Goal: Task Accomplishment & Management: Manage account settings

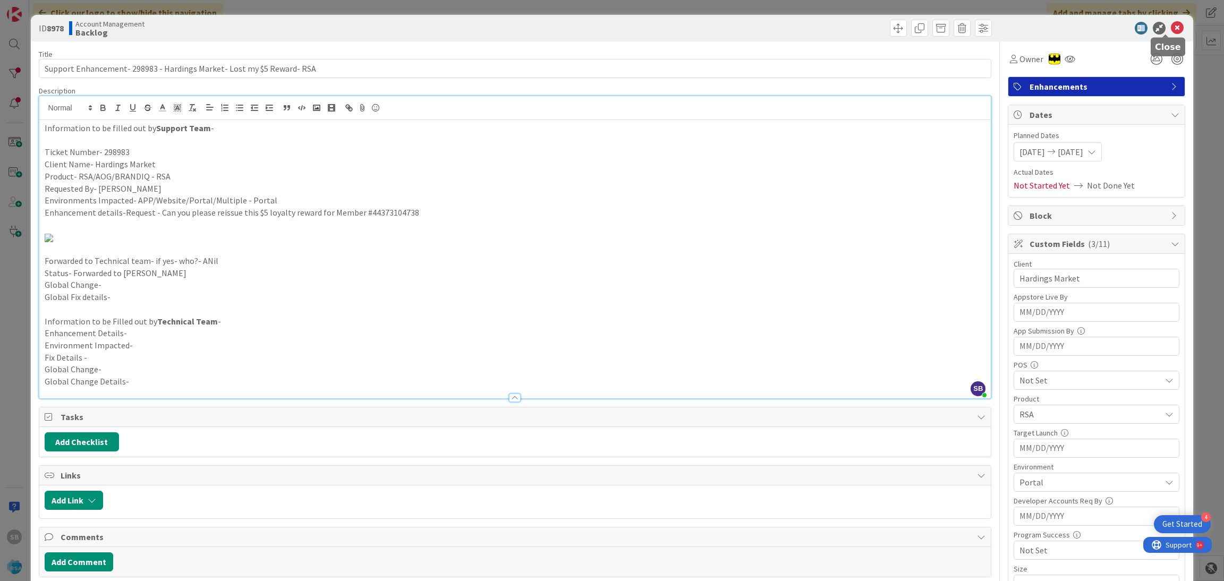
click at [1171, 23] on icon at bounding box center [1177, 28] width 13 height 13
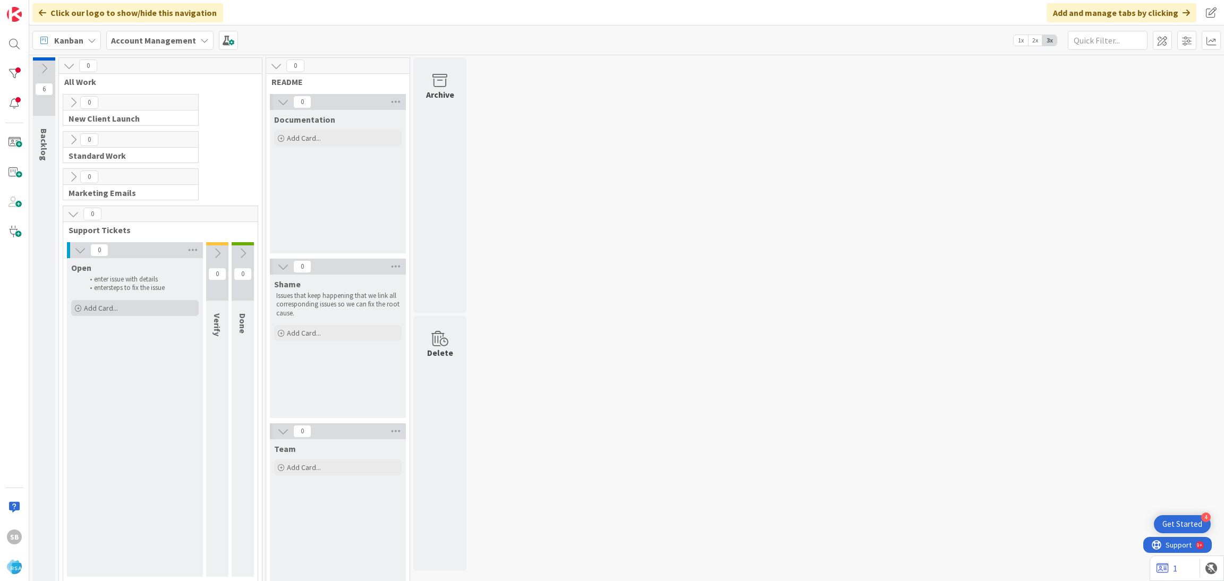
click at [120, 312] on div "Add Card..." at bounding box center [135, 308] width 128 height 16
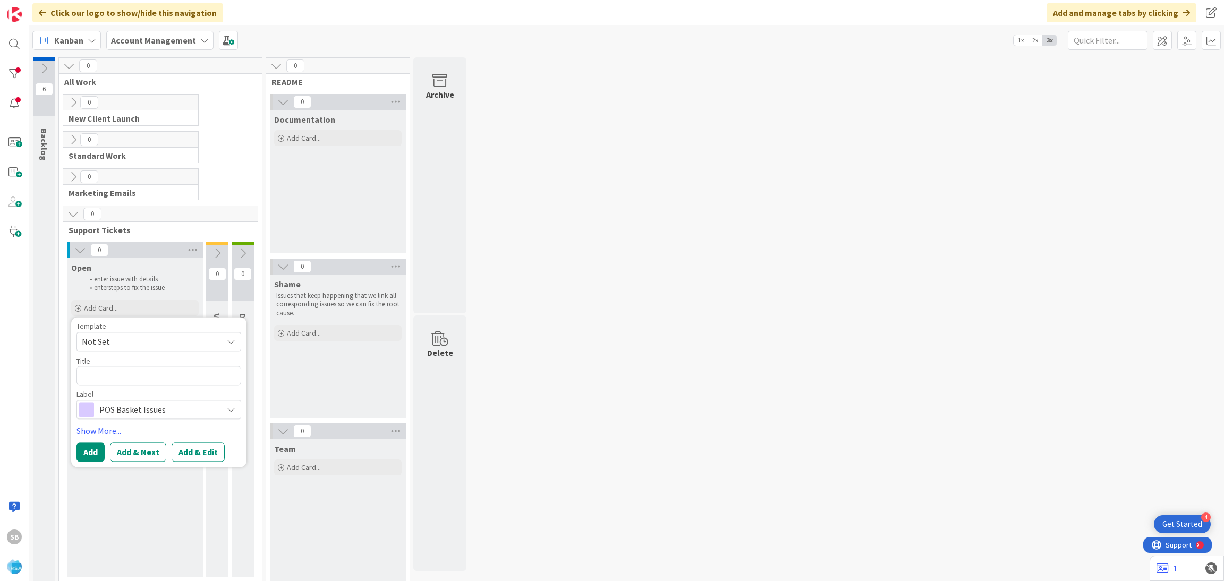
click at [106, 344] on span "Not Set" at bounding box center [148, 342] width 133 height 14
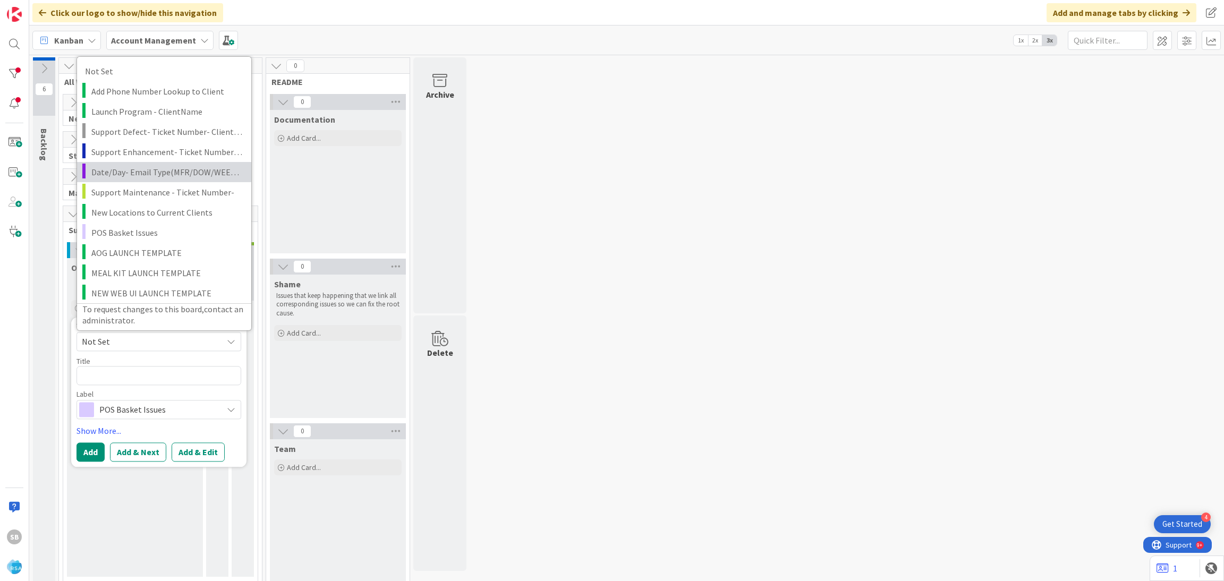
click at [161, 162] on link "Date/Day- Email Type(MFR/DOW/WEEKLY AD)" at bounding box center [164, 172] width 174 height 20
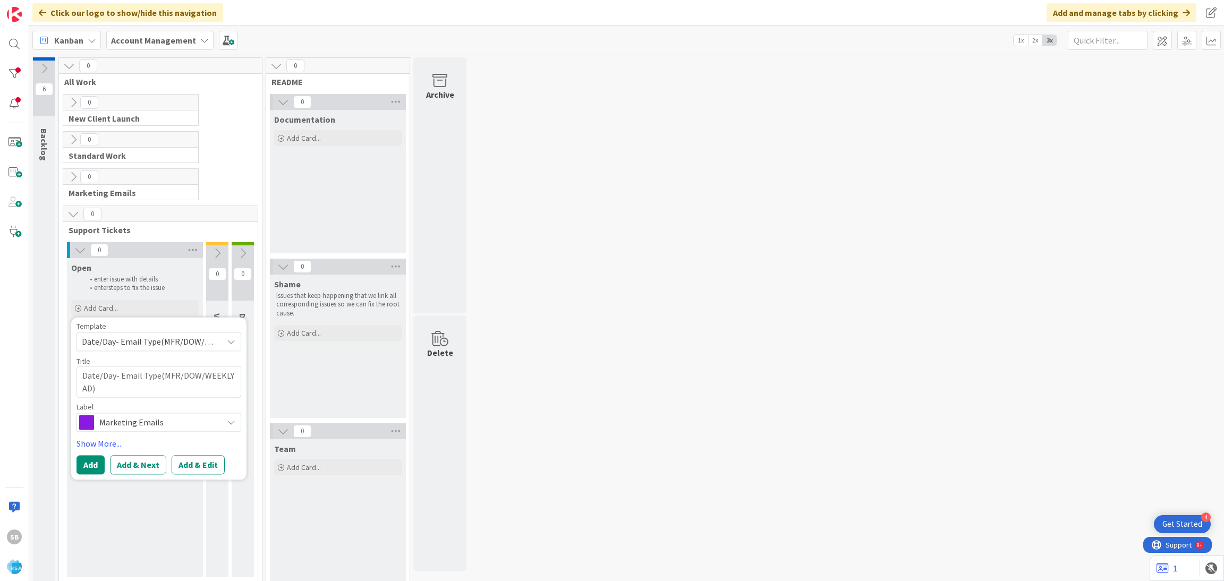
click at [120, 328] on div "Template" at bounding box center [159, 326] width 165 height 7
click at [117, 336] on span "Date/Day- Email Type(MFR/DOW/WEEKLY AD)" at bounding box center [148, 342] width 133 height 14
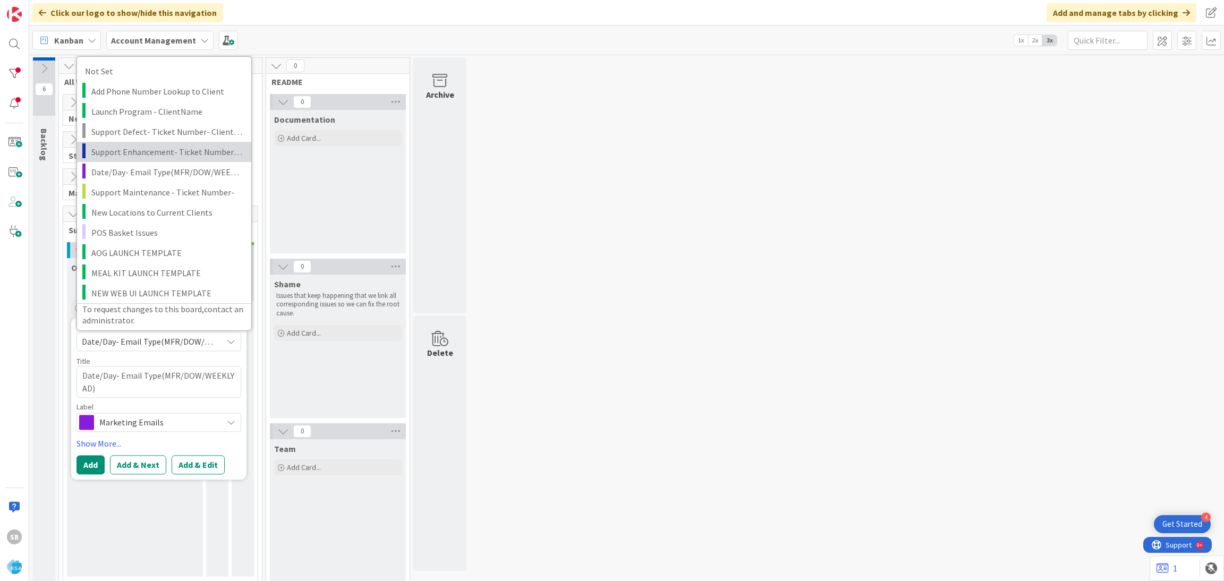
click at [182, 143] on link "Support Enhancement- Ticket Number- Client Name- Product Name" at bounding box center [164, 151] width 174 height 20
type textarea "x"
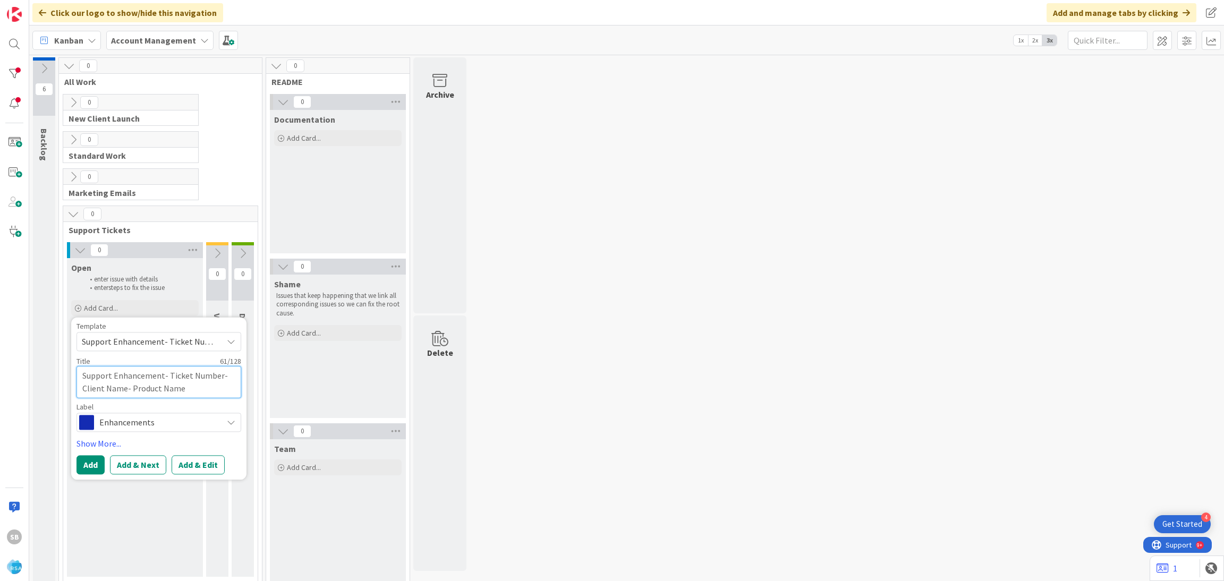
drag, startPoint x: 165, startPoint y: 374, endPoint x: 238, endPoint y: 392, distance: 75.0
click at [238, 392] on textarea "Support Enhancement- Ticket Number- Client Name- Product Name" at bounding box center [159, 382] width 165 height 32
type textarea "Support Enhancement-"
type textarea "x"
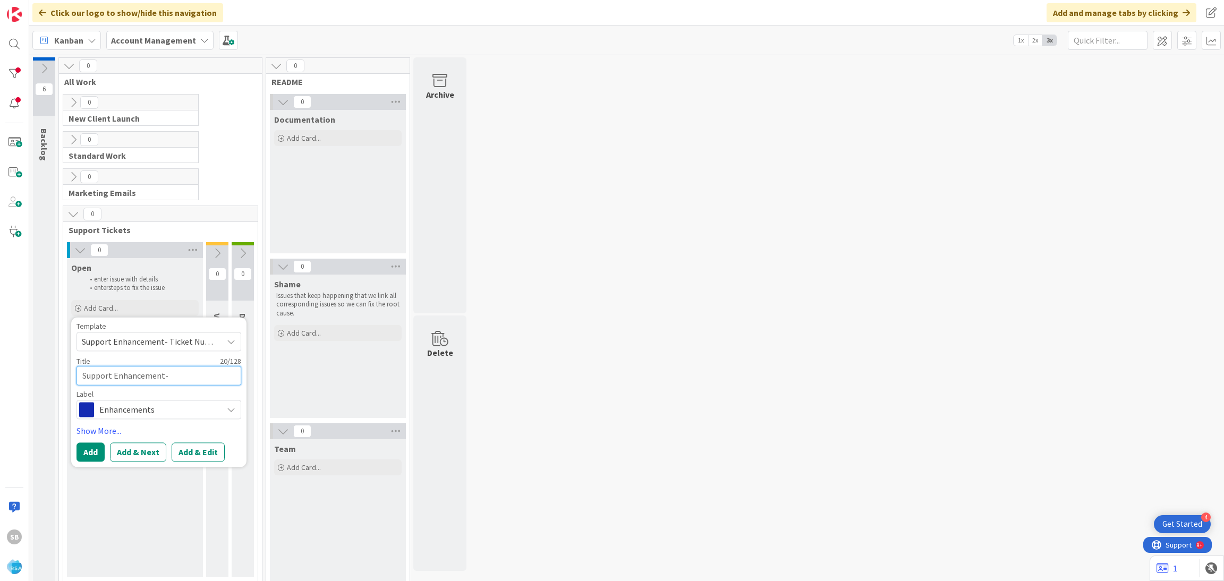
type textarea "Support Enhancement-"
type textarea "x"
paste textarea "299756"
type textarea "Support Enhancement- 299756"
type textarea "x"
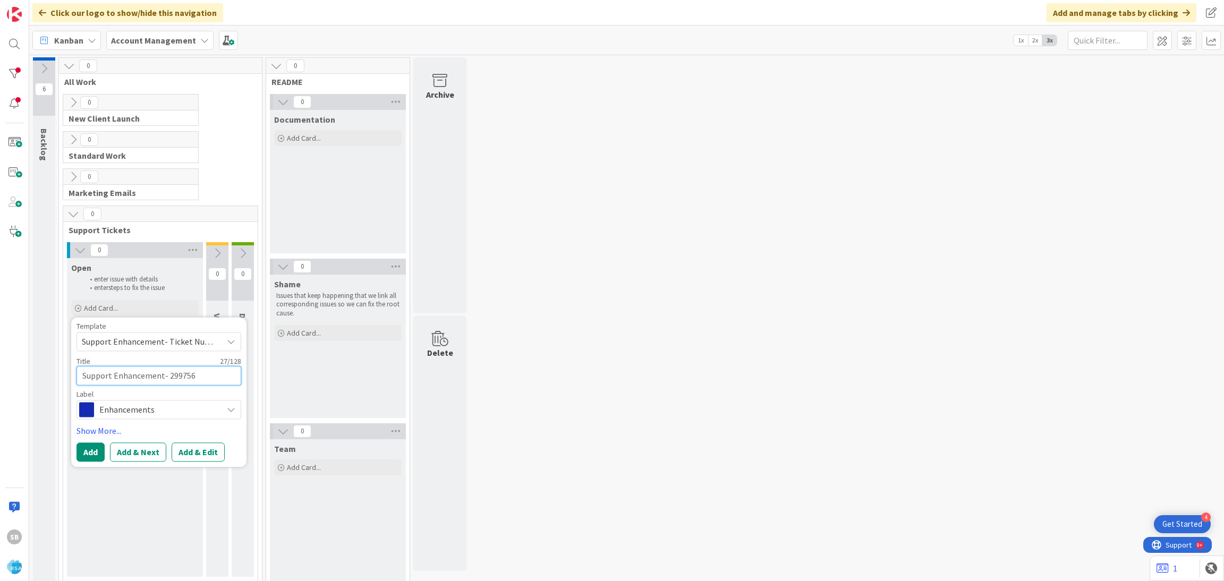
type textarea "Support Enhancement- 299756"
type textarea "x"
type textarea "Support Enhancement- 299756 -"
type textarea "x"
type textarea "Support Enhancement- 299756 -"
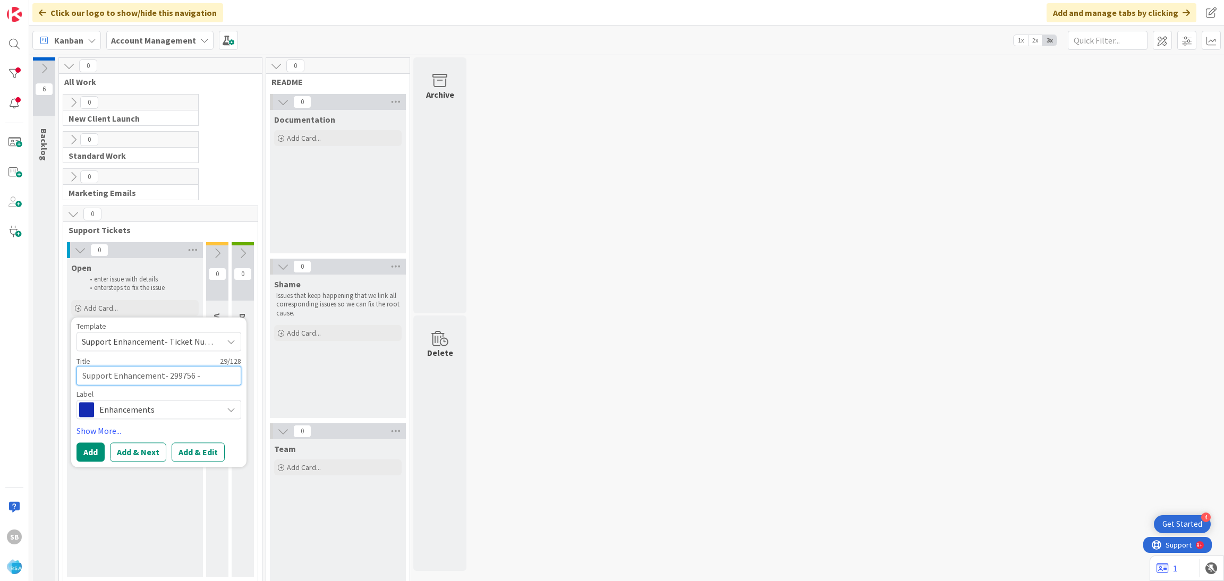
type textarea "x"
paste textarea "The Goods Market"
type textarea "Support Enhancement- 299756 - The Goods Market"
type textarea "x"
type textarea "Support Enhancement- 299756 - The Goods Market"
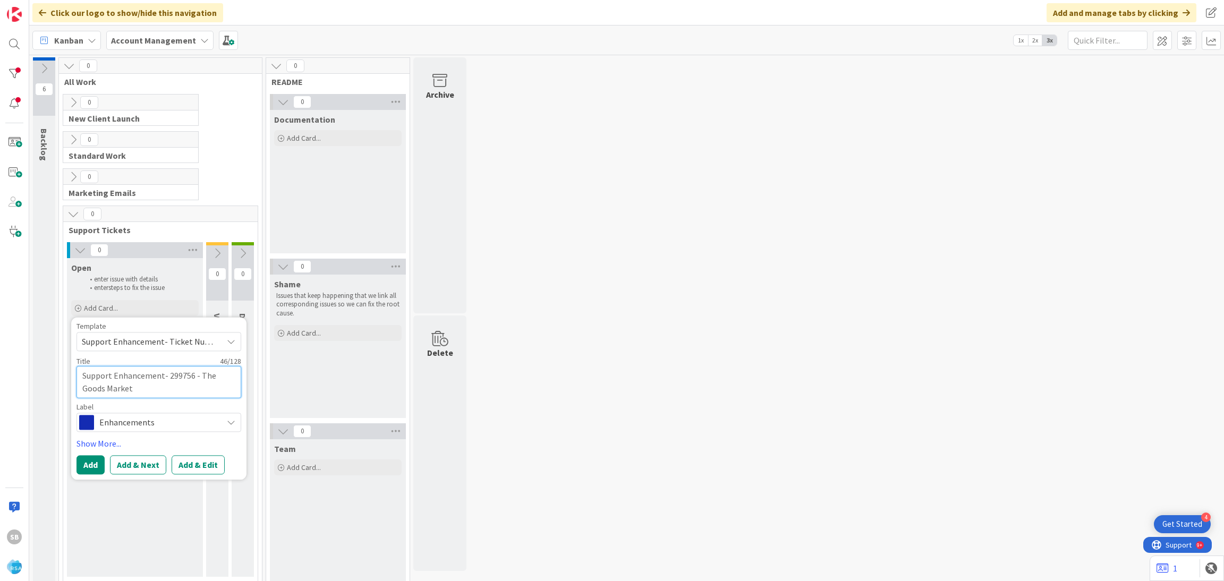
type textarea "x"
type textarea "Support Enhancement- 299756 - The Goods Market -"
type textarea "x"
type textarea "Support Enhancement- 299756 - The Goods Market -"
type textarea "x"
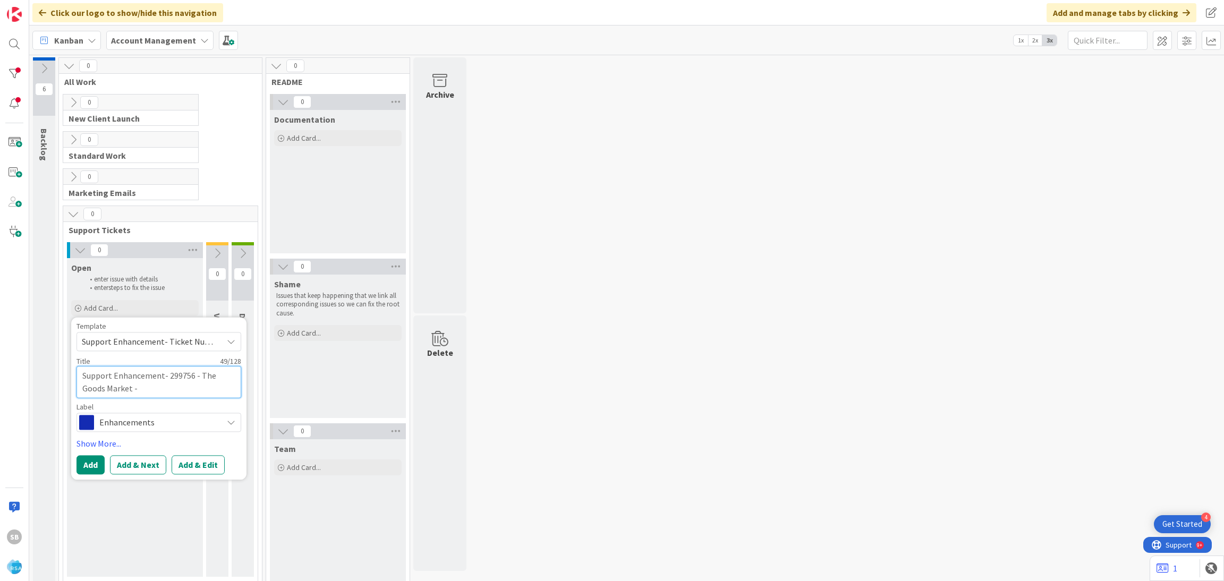
paste textarea "More The Goods color changes"
type textarea "Support Enhancement- 299756 - The Goods Market - More The Goods color changes"
type textarea "x"
type textarea "Support Enhancement- 299756 - The Goods Market - More The Goods color changes"
type textarea "x"
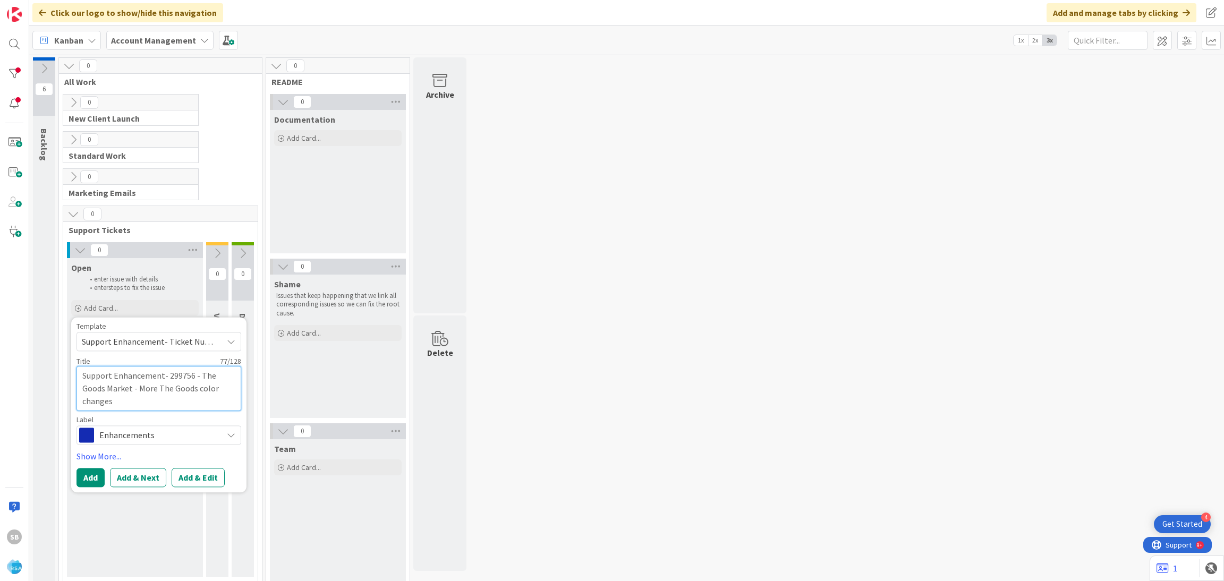
type textarea "Support Enhancement- 299756 - The Goods Market - More The Goods color changes -"
type textarea "x"
type textarea "Support Enhancement- 299756 - The Goods Market - More The Goods color changes -"
type textarea "x"
type textarea "Support Enhancement- 299756 - The Goods Market - More The Goods color changes -…"
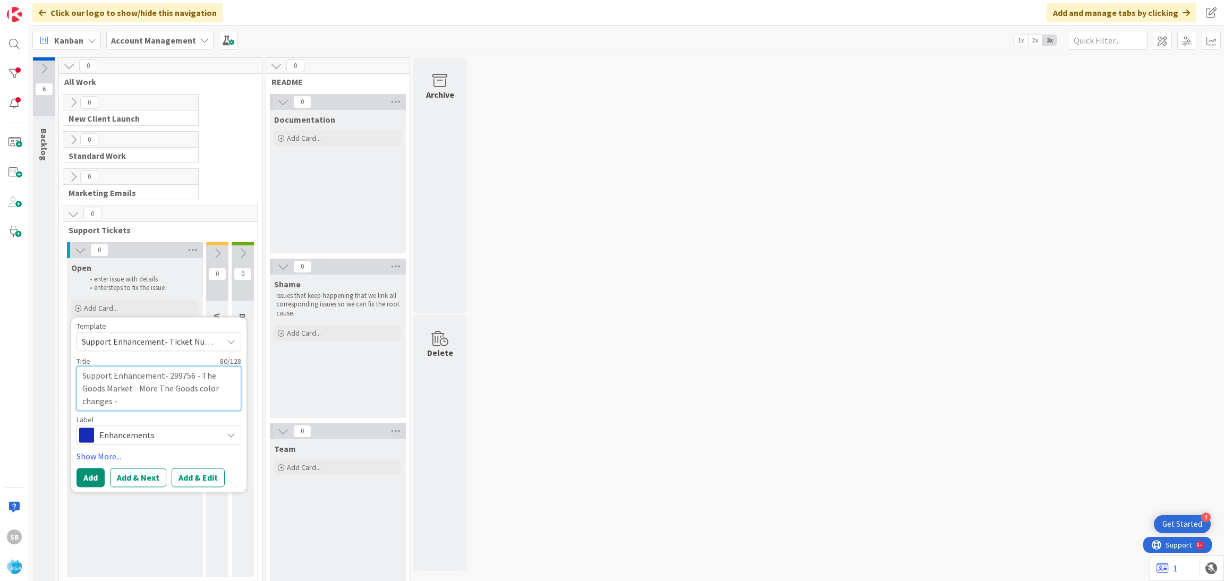
type textarea "x"
type textarea "Support Enhancement- 299756 - The Goods Market - More The Goods color changes -…"
type textarea "x"
type textarea "Support Enhancement- 299756 - The Goods Market - More The Goods color changes -…"
type textarea "x"
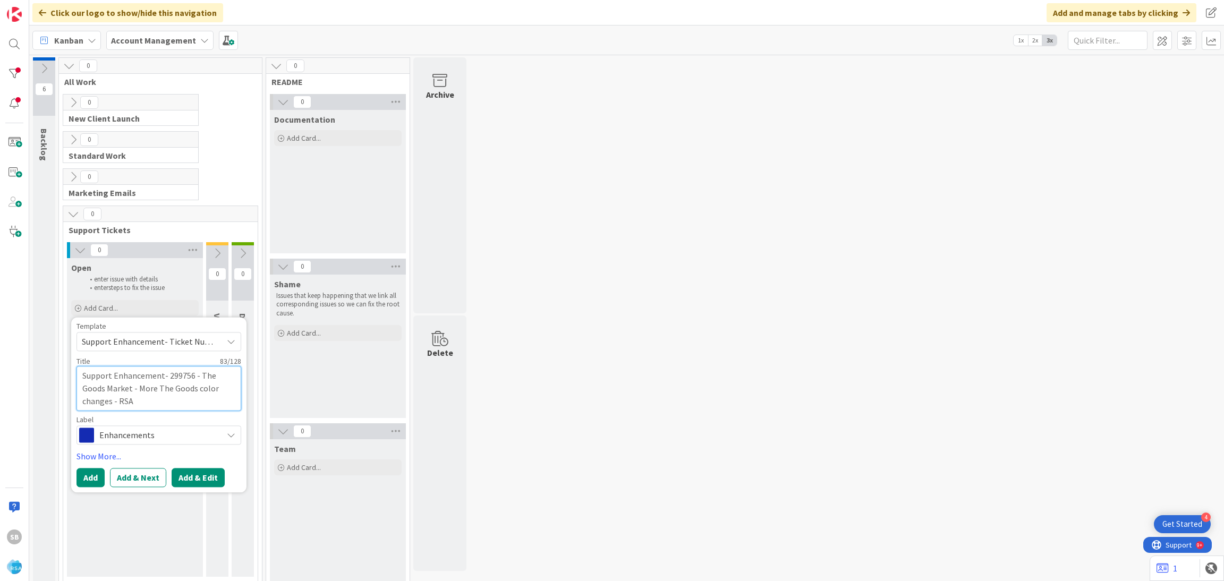
type textarea "Support Enhancement- 299756 - The Goods Market - More The Goods color changes -…"
click at [200, 474] on button "Add & Edit" at bounding box center [198, 477] width 53 height 19
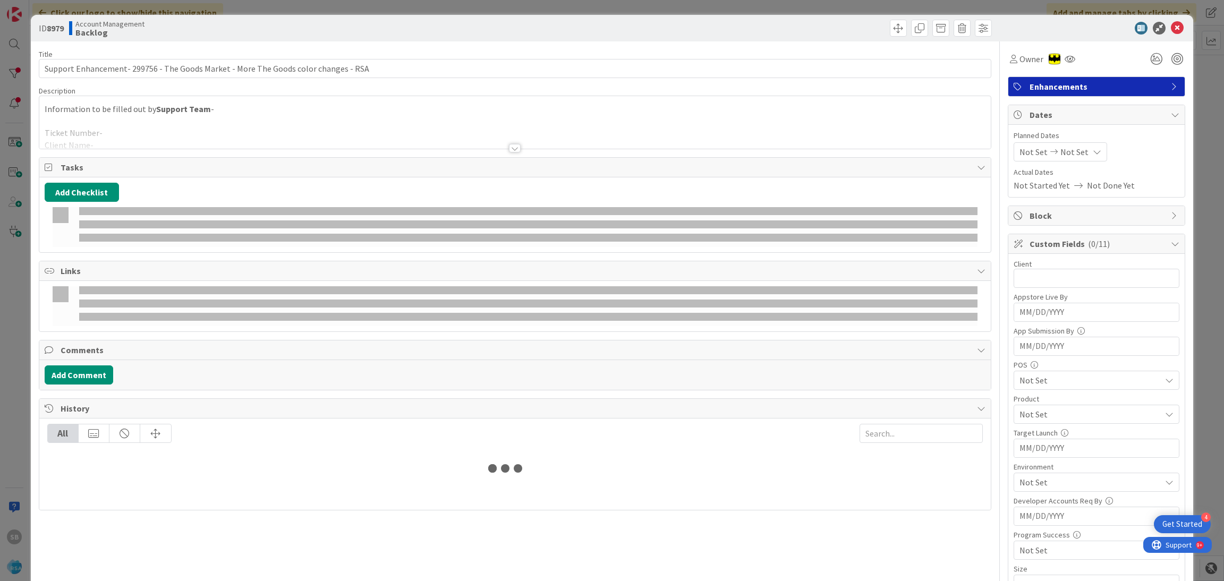
click at [165, 141] on div at bounding box center [515, 135] width 952 height 27
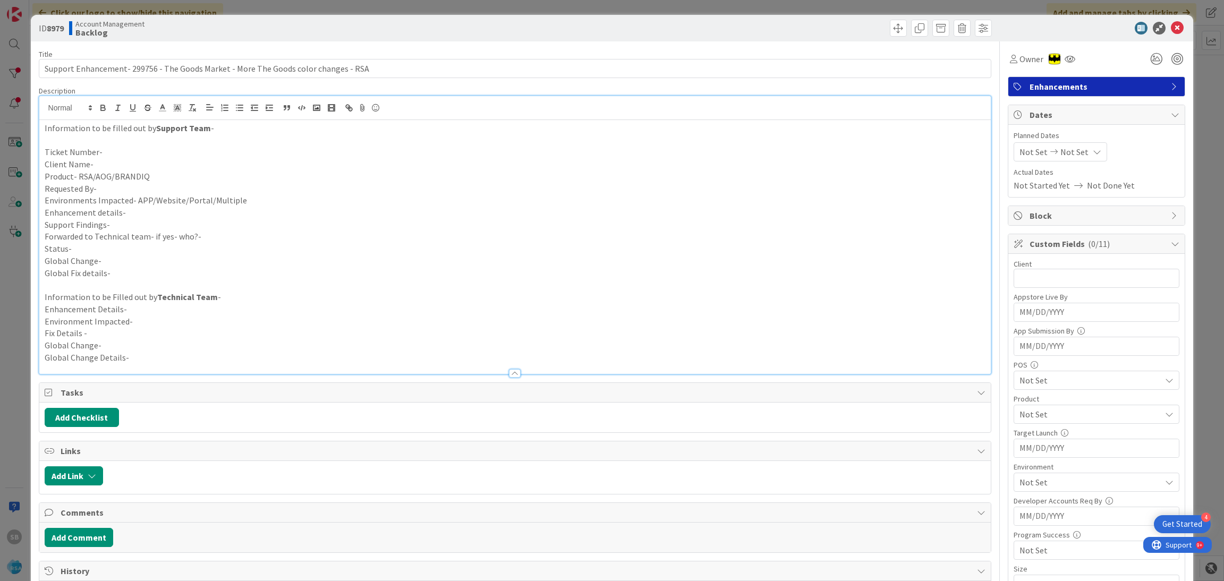
click at [155, 144] on p at bounding box center [515, 140] width 941 height 12
click at [140, 156] on p "Ticket Number-" at bounding box center [515, 152] width 941 height 12
click at [137, 163] on p "Client Name-" at bounding box center [515, 164] width 941 height 12
click at [142, 166] on p "Client Name- The Goods Market" at bounding box center [515, 164] width 941 height 12
click at [149, 168] on p "Client Name- The Goods Market" at bounding box center [515, 164] width 941 height 12
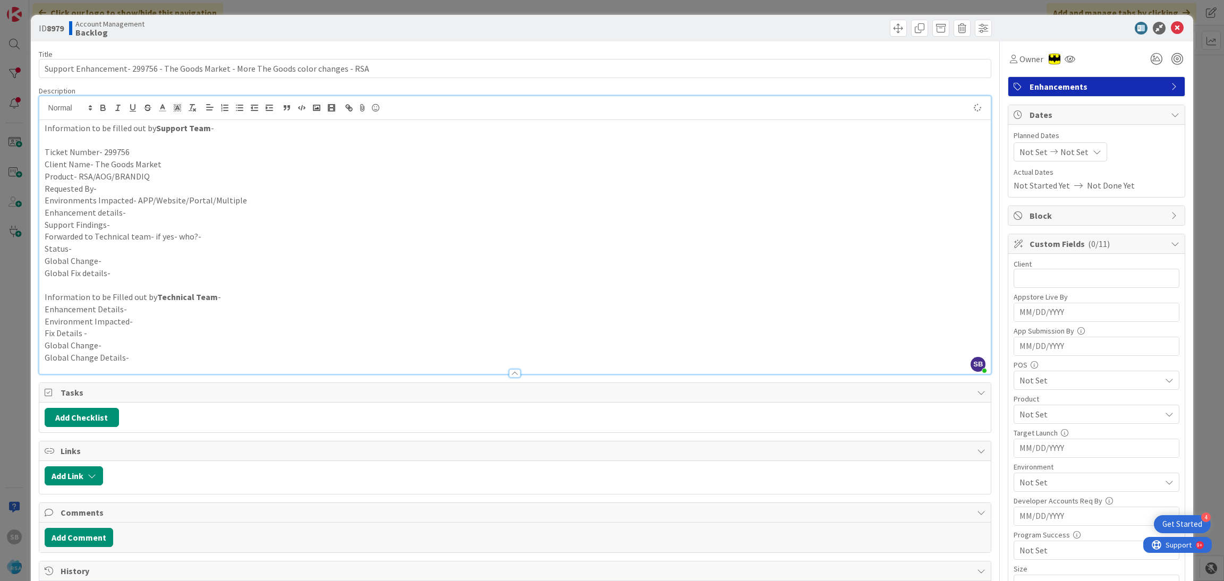
click at [162, 176] on p "Product- RSA/AOG/BRANDIQ" at bounding box center [515, 177] width 941 height 12
click at [143, 184] on p "Requested By-" at bounding box center [515, 189] width 941 height 12
click at [249, 205] on p "Environments Impacted- APP/Website/Portal/Multiple" at bounding box center [515, 200] width 941 height 12
click at [129, 208] on p "Enhancement details-" at bounding box center [515, 213] width 941 height 12
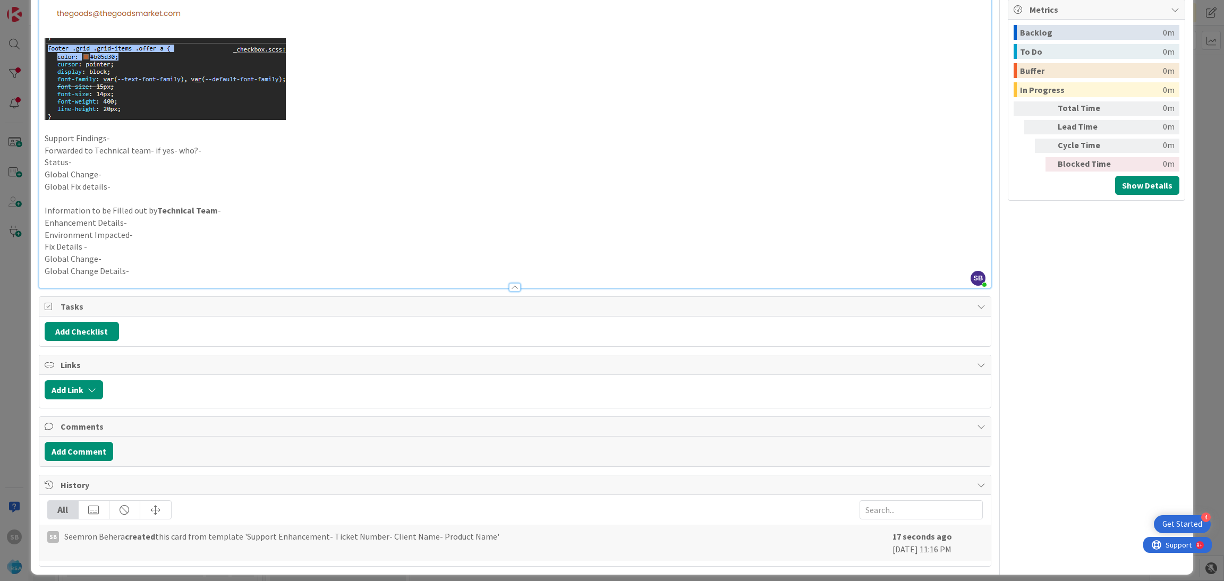
scroll to position [827, 0]
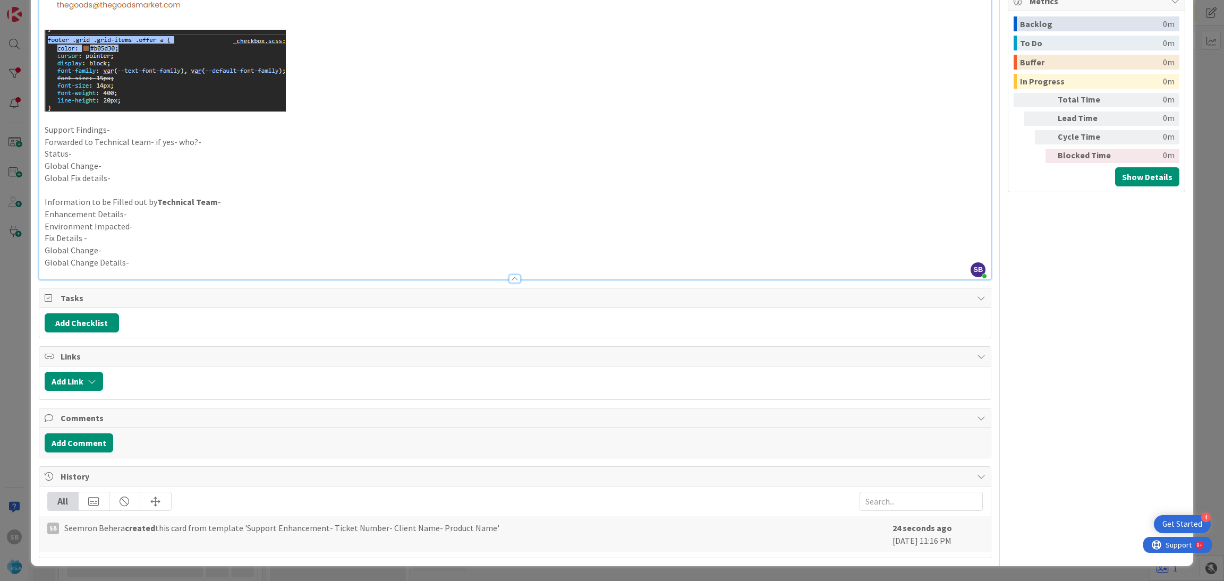
click at [90, 124] on p "Support Findings-" at bounding box center [515, 130] width 941 height 12
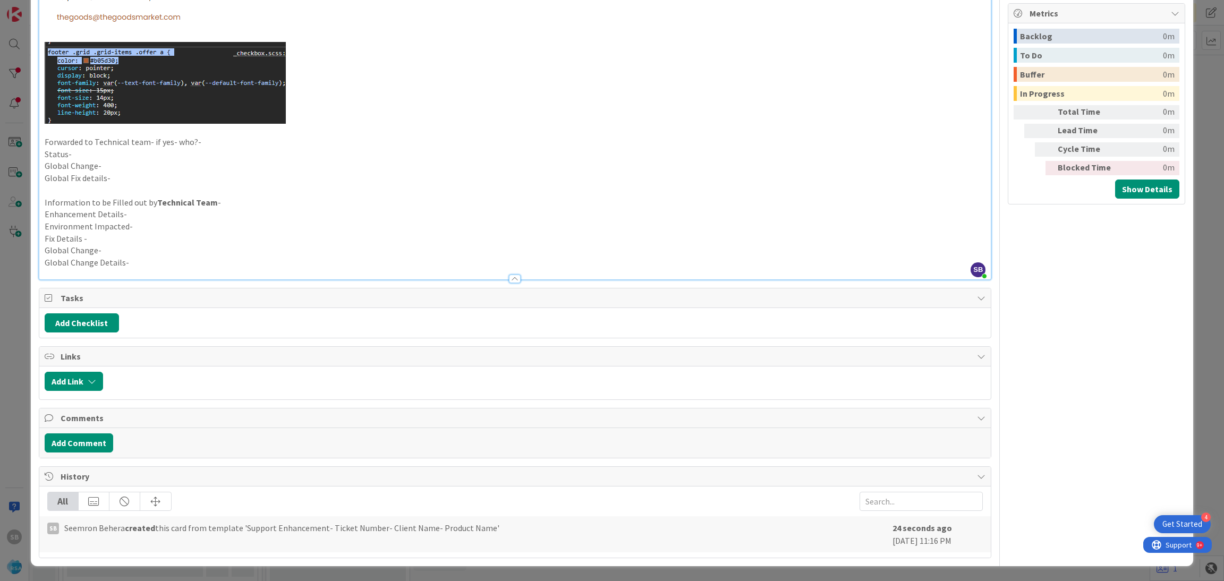
scroll to position [816, 0]
click at [232, 137] on p "Forwarded to Technical team- if yes- who?-" at bounding box center [515, 142] width 941 height 12
click at [187, 156] on p "Status-" at bounding box center [515, 154] width 941 height 12
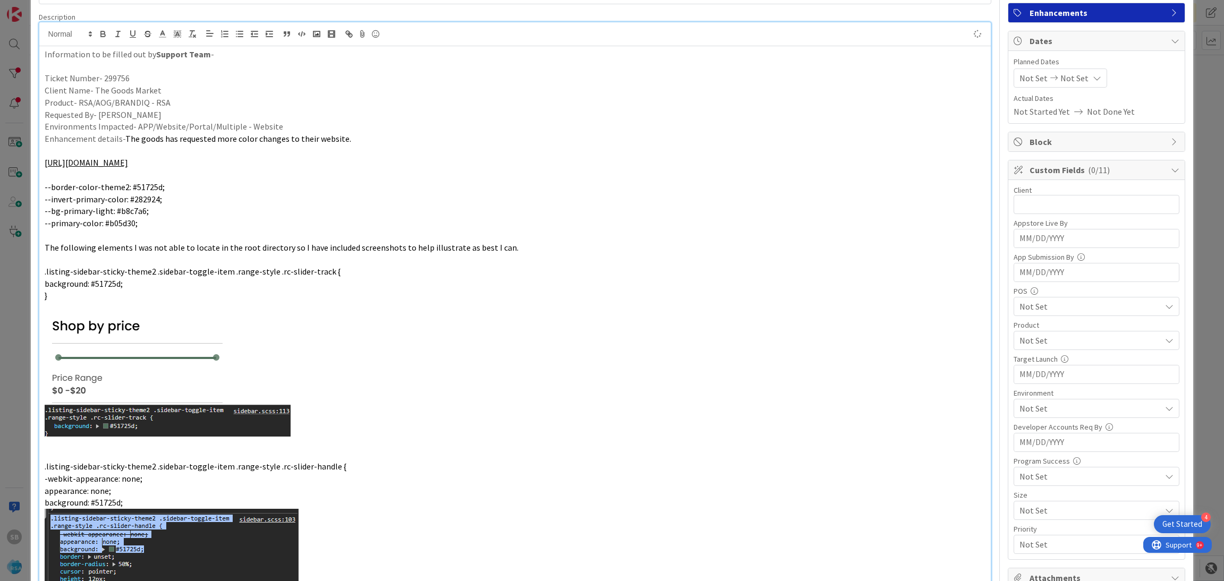
scroll to position [0, 0]
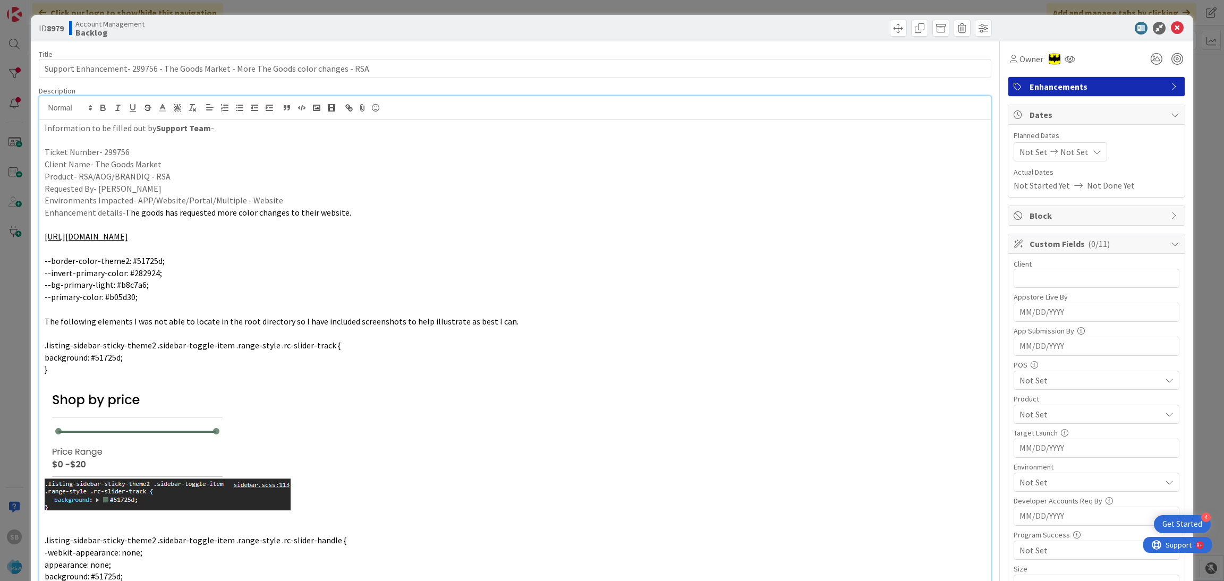
click at [1020, 150] on span "Not Set" at bounding box center [1034, 152] width 28 height 13
click at [1048, 249] on td "4" at bounding box center [1057, 244] width 21 height 20
type input "[DATE]"
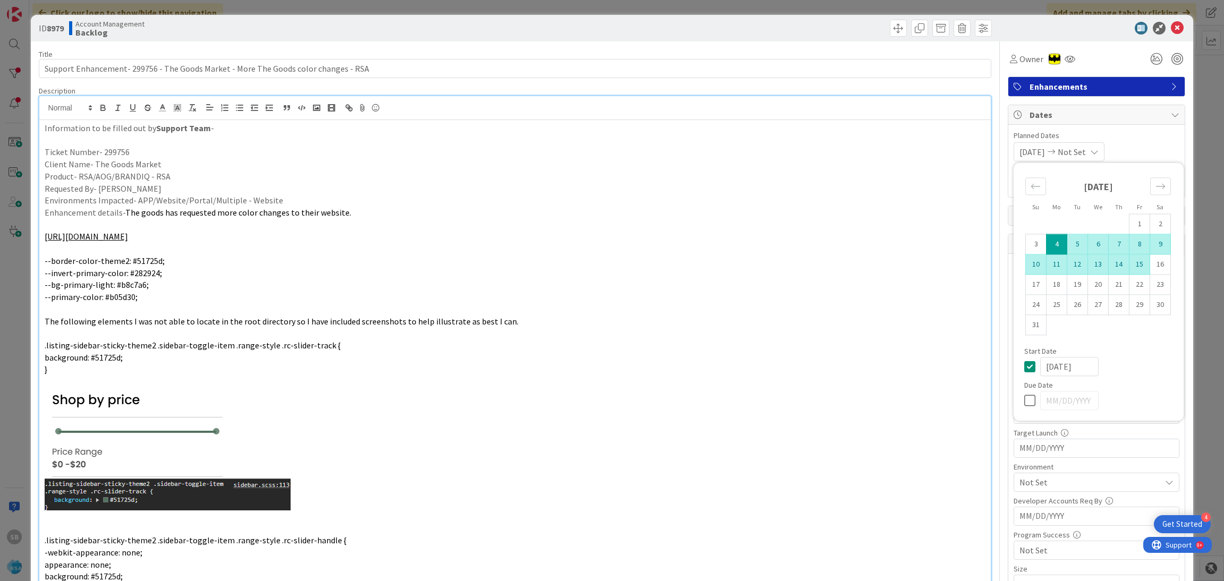
click at [1131, 265] on td "15" at bounding box center [1140, 264] width 21 height 20
type input "[DATE]"
click at [1134, 141] on span "Planned Dates" at bounding box center [1097, 135] width 166 height 11
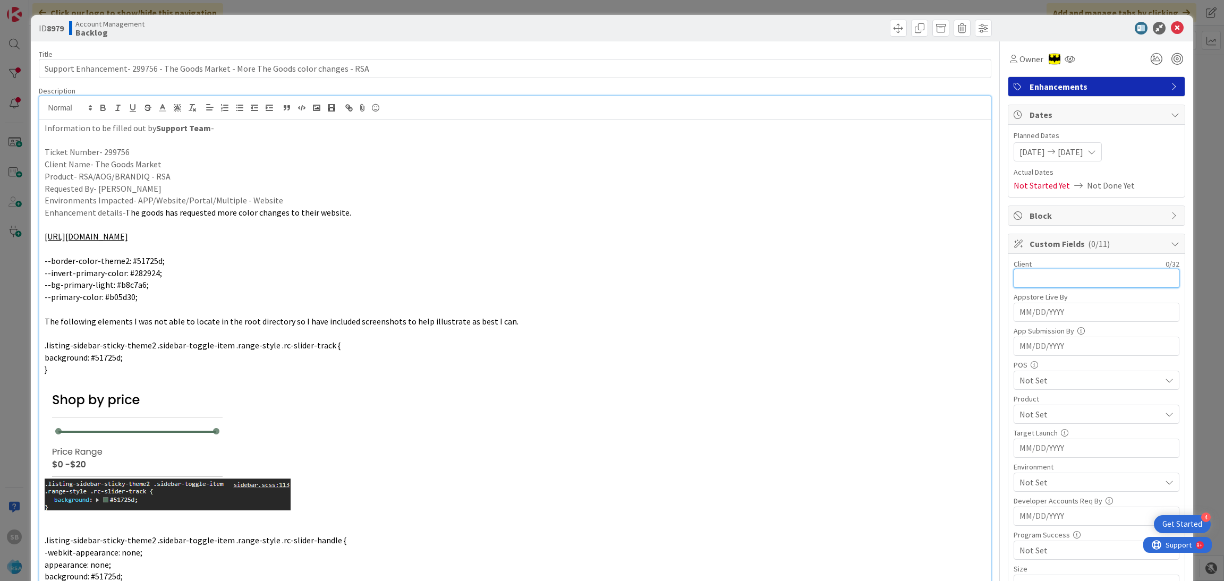
click at [1071, 281] on input "text" at bounding box center [1097, 278] width 166 height 19
type input "The Goods Market"
click at [1027, 418] on span "Not Set" at bounding box center [1090, 414] width 141 height 13
click at [1077, 441] on link "RSA" at bounding box center [1094, 439] width 169 height 19
click at [1036, 434] on link "RSA" at bounding box center [1094, 439] width 169 height 19
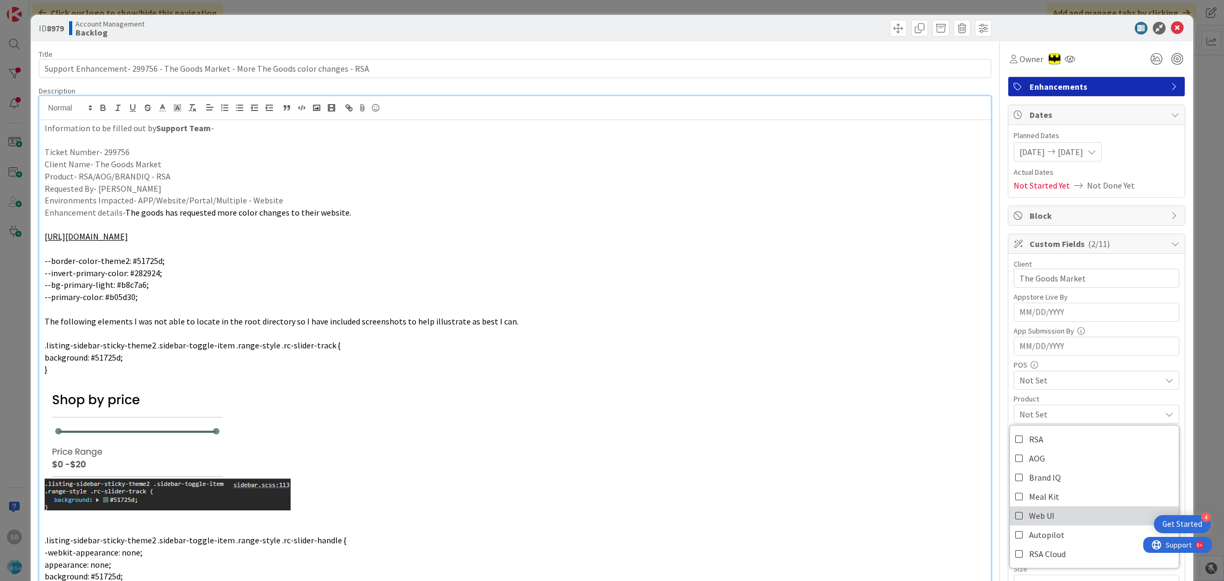
click at [1029, 513] on span "Web UI" at bounding box center [1042, 516] width 26 height 16
click at [1037, 420] on span "Web UI" at bounding box center [1090, 414] width 141 height 13
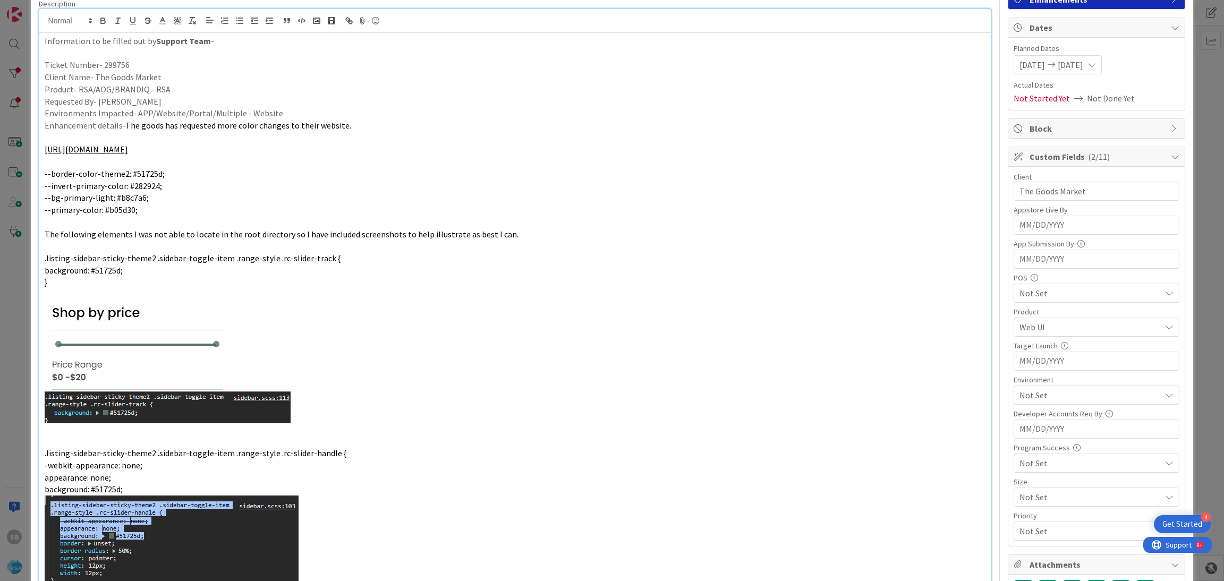
click at [1036, 402] on span "Not Set" at bounding box center [1090, 395] width 141 height 13
click at [1029, 274] on span "Web" at bounding box center [1037, 275] width 16 height 16
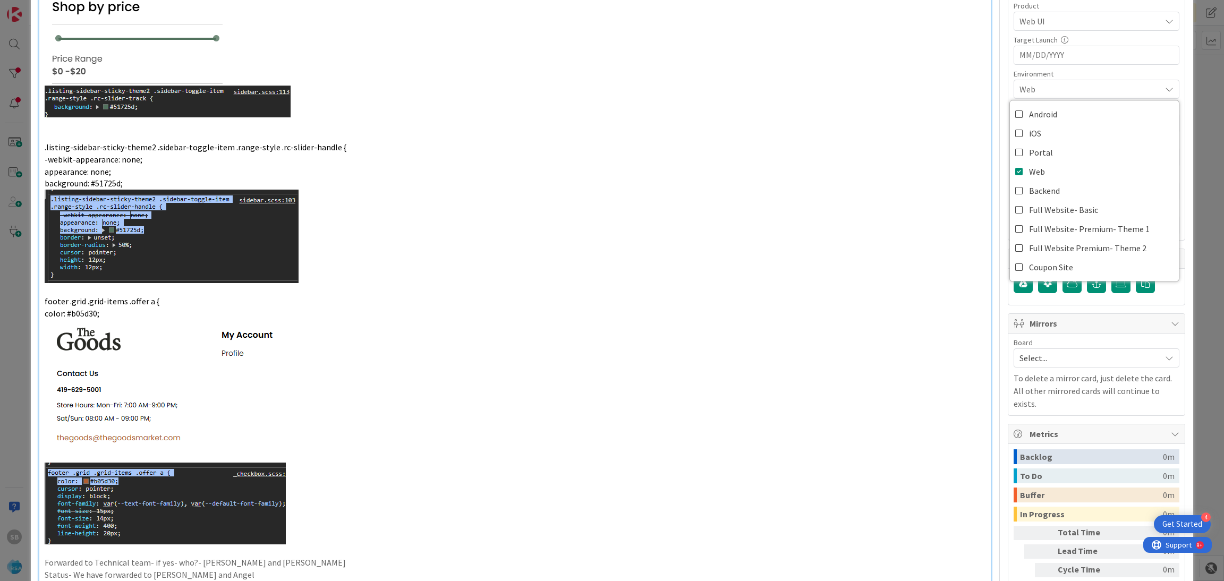
click at [1074, 359] on span "Select..." at bounding box center [1088, 358] width 136 height 15
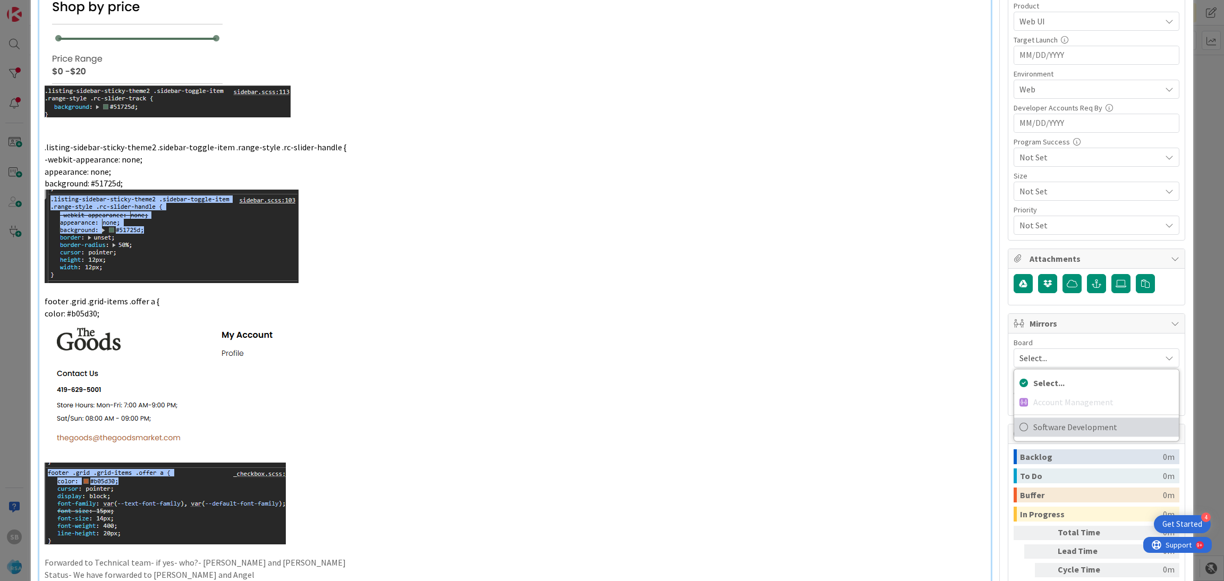
click at [1062, 420] on link "Software Development" at bounding box center [1096, 427] width 165 height 19
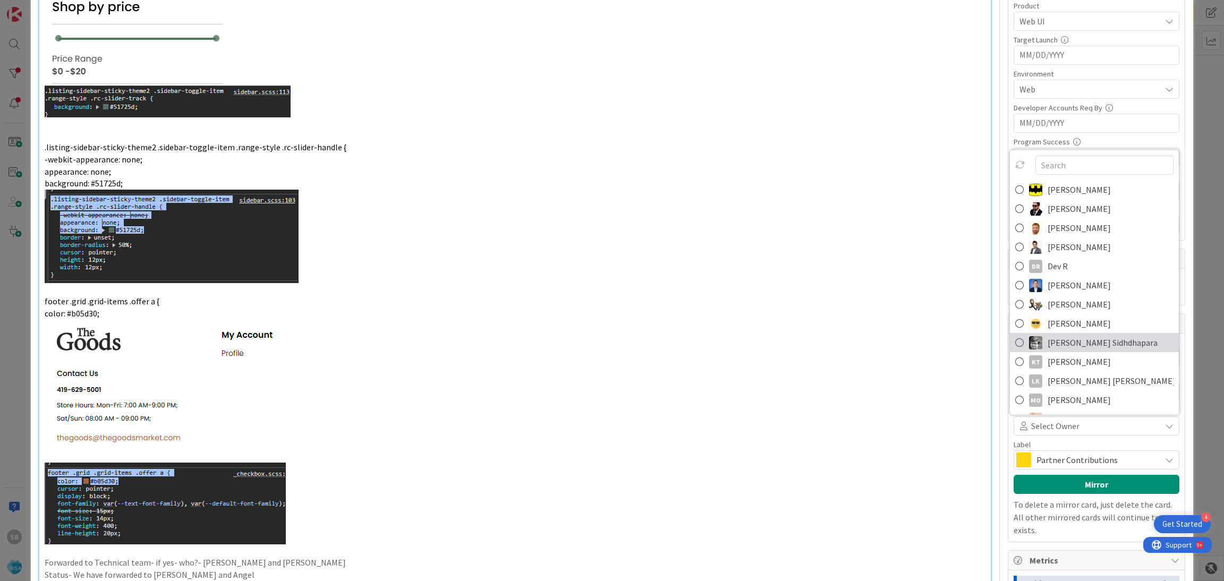
click at [1070, 339] on span "[PERSON_NAME] Sidhdhapara" at bounding box center [1103, 343] width 110 height 16
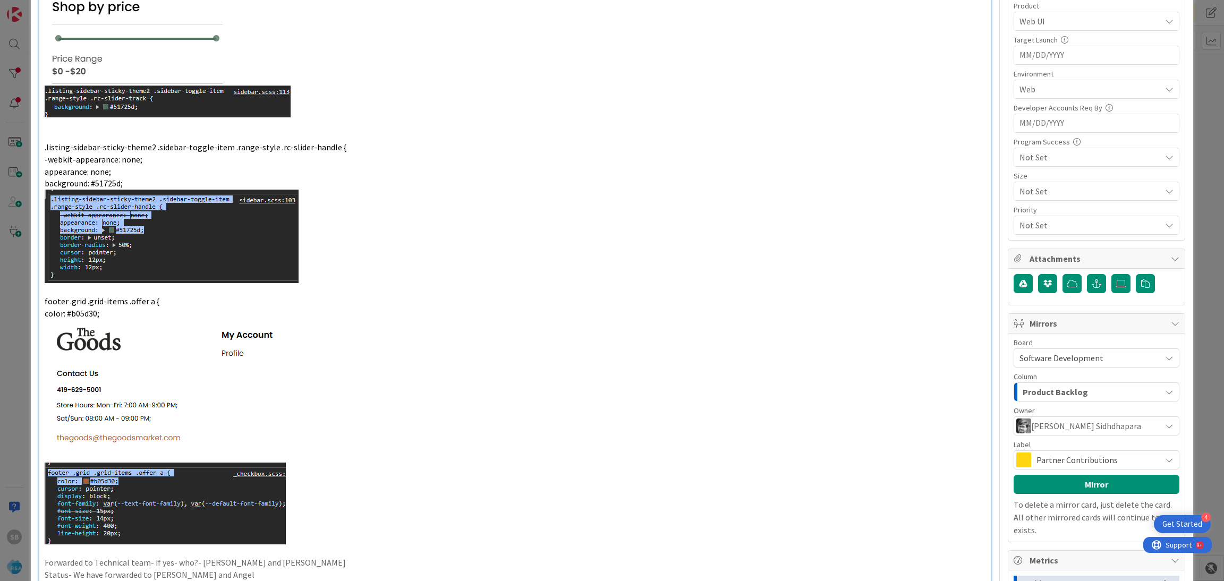
click at [1046, 456] on span "Partner Contributions" at bounding box center [1096, 460] width 119 height 15
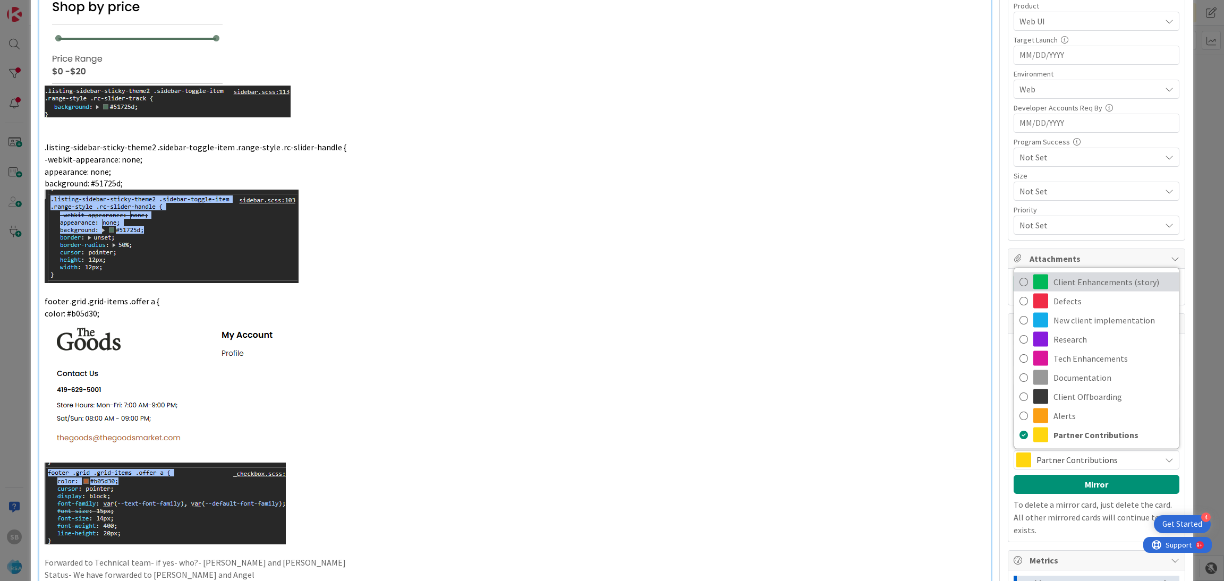
click at [1054, 285] on span "Client Enhancements (story)" at bounding box center [1114, 282] width 120 height 16
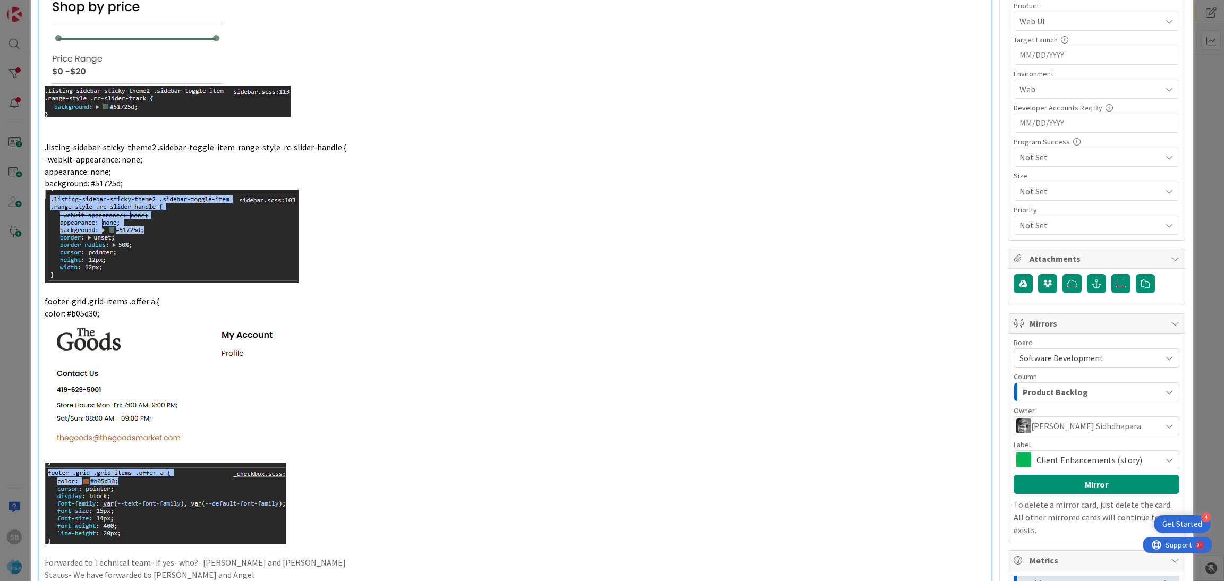
click at [1073, 497] on div "Board Software Development Account Management Software Development Column Produ…" at bounding box center [1097, 438] width 166 height 198
click at [1079, 489] on button "Mirror" at bounding box center [1097, 484] width 166 height 19
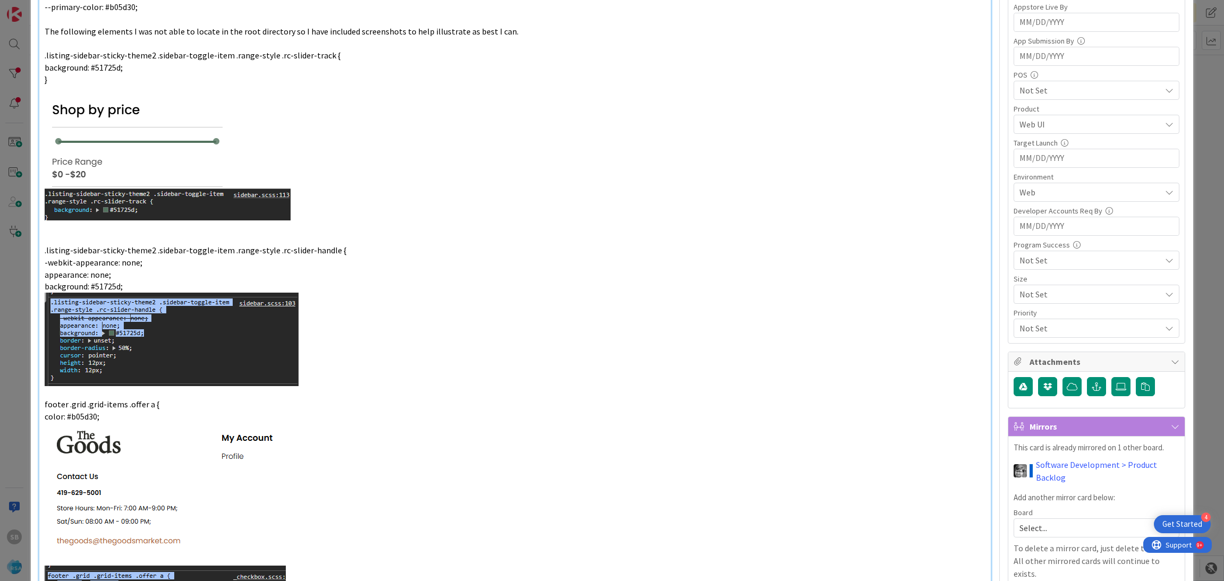
scroll to position [0, 0]
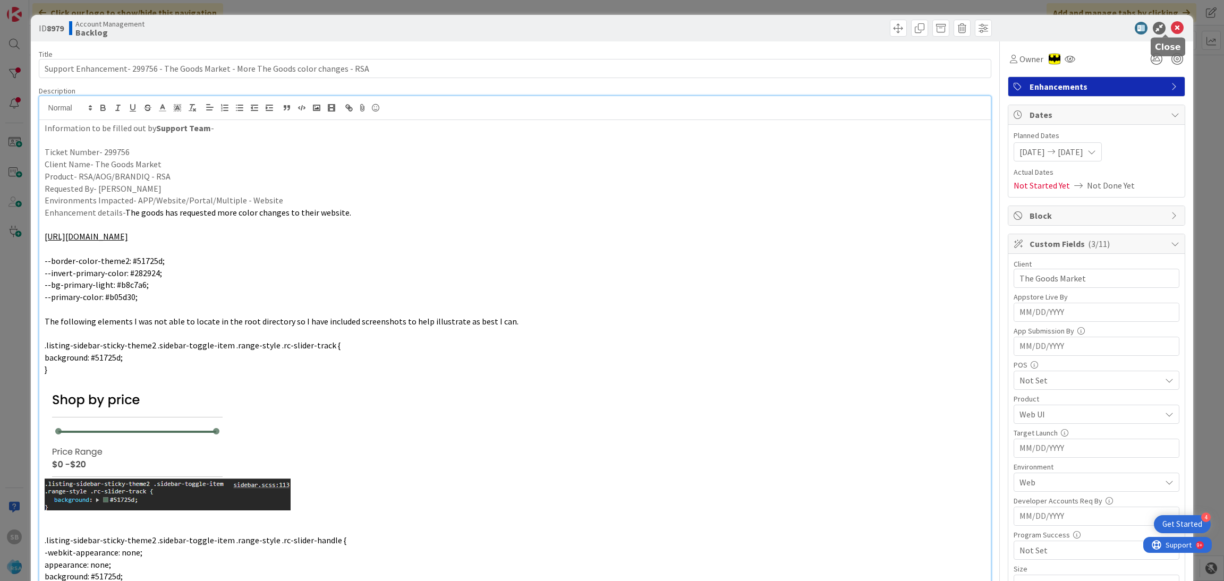
click at [1171, 23] on icon at bounding box center [1177, 28] width 13 height 13
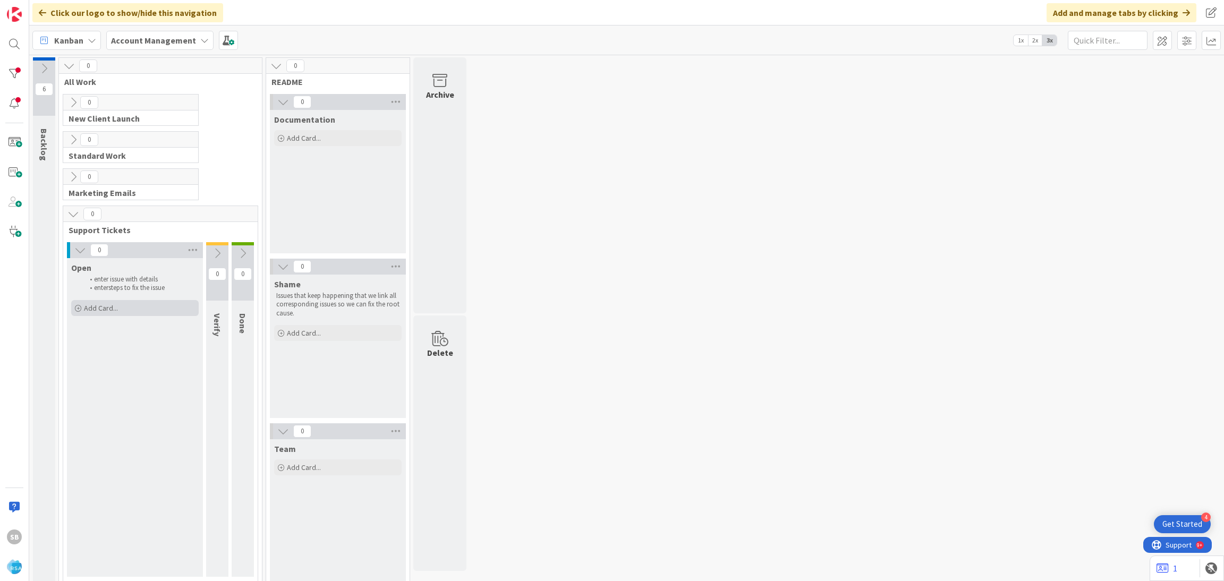
click at [98, 309] on span "Add Card..." at bounding box center [101, 308] width 34 height 10
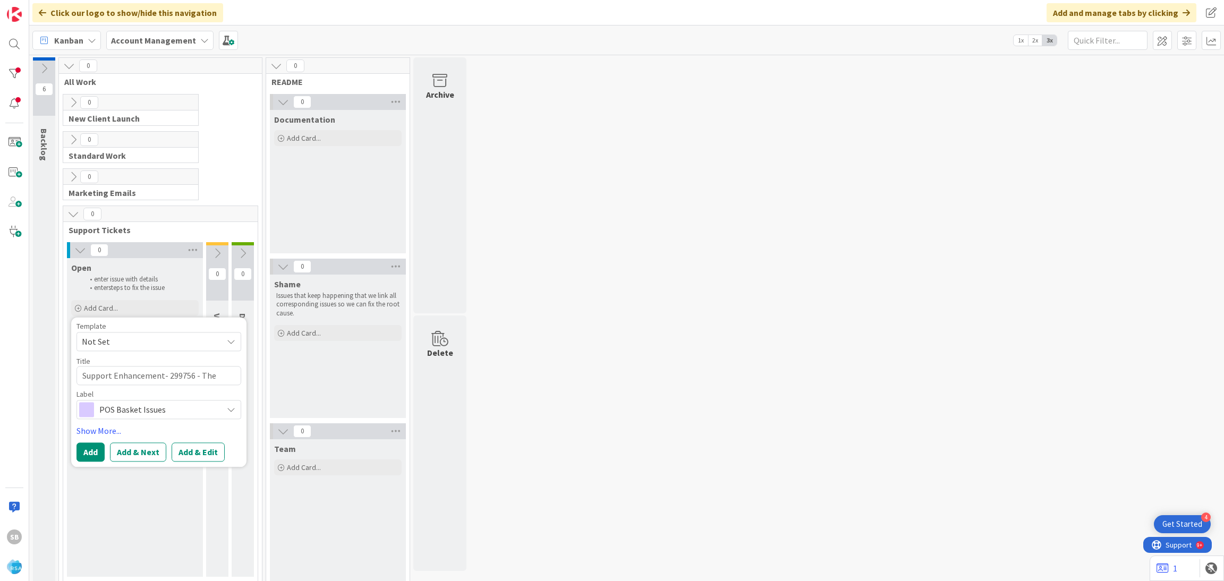
click at [103, 333] on span "Not Set" at bounding box center [159, 341] width 165 height 19
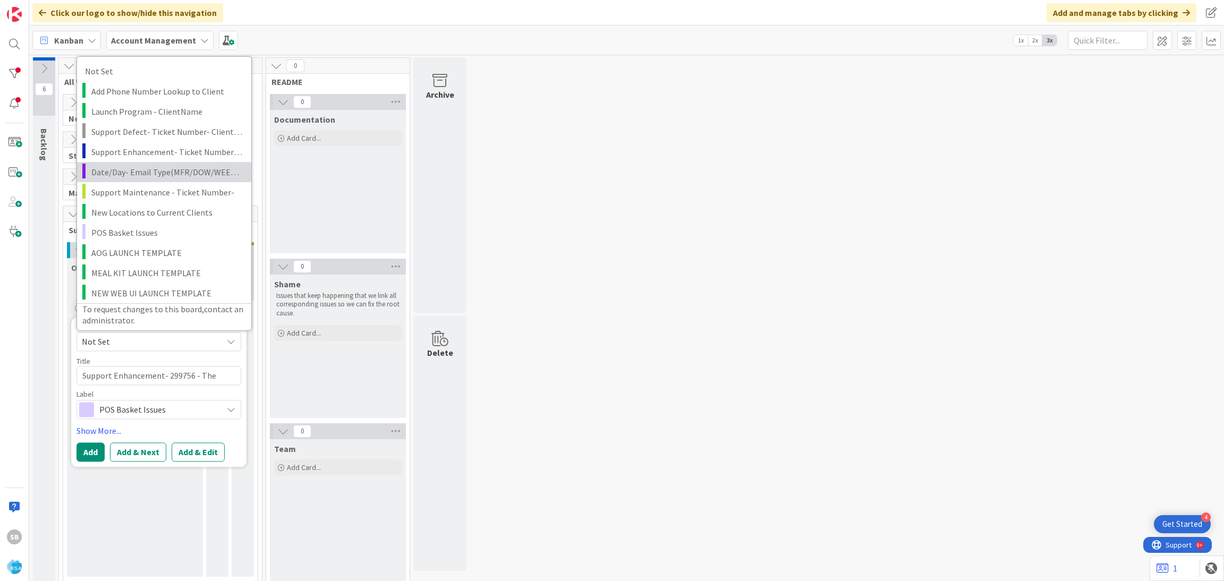
click at [159, 162] on link "Date/Day- Email Type(MFR/DOW/WEEKLY AD)" at bounding box center [164, 172] width 174 height 20
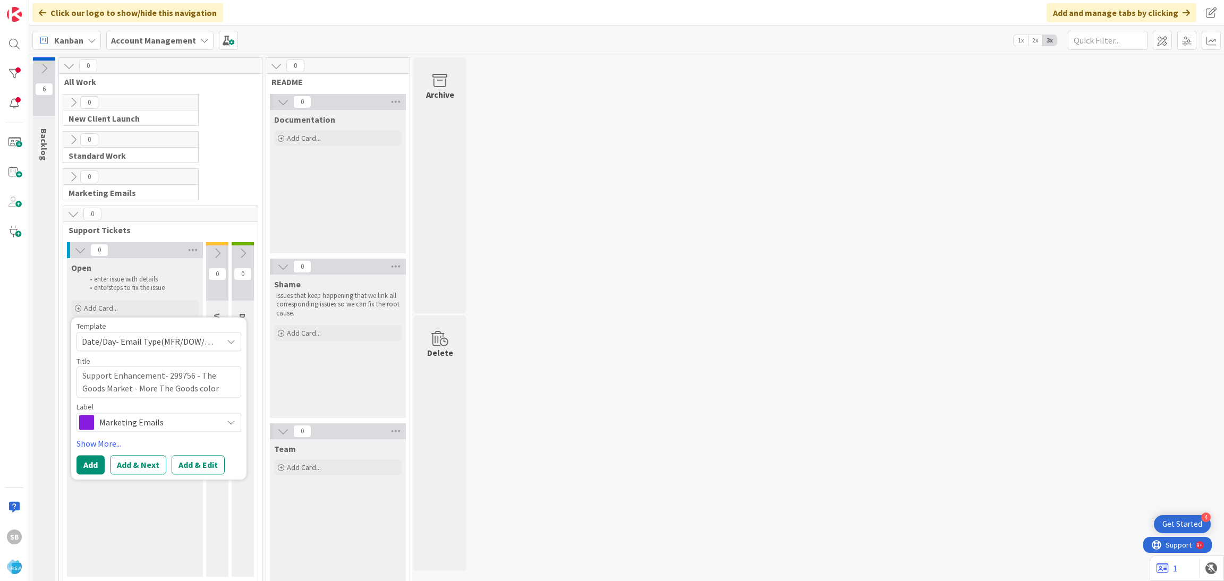
click at [152, 339] on span "Date/Day- Email Type(MFR/DOW/WEEKLY AD)" at bounding box center [148, 342] width 133 height 14
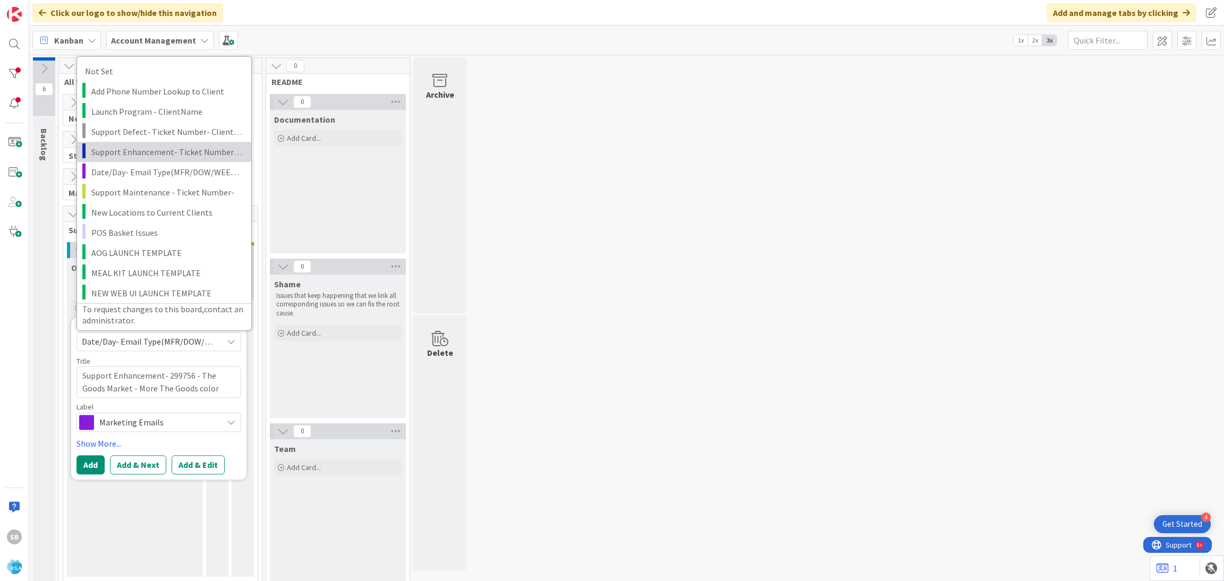
click at [173, 151] on span "Support Enhancement- Ticket Number- Client Name- Product Name" at bounding box center [167, 152] width 152 height 14
type textarea "x"
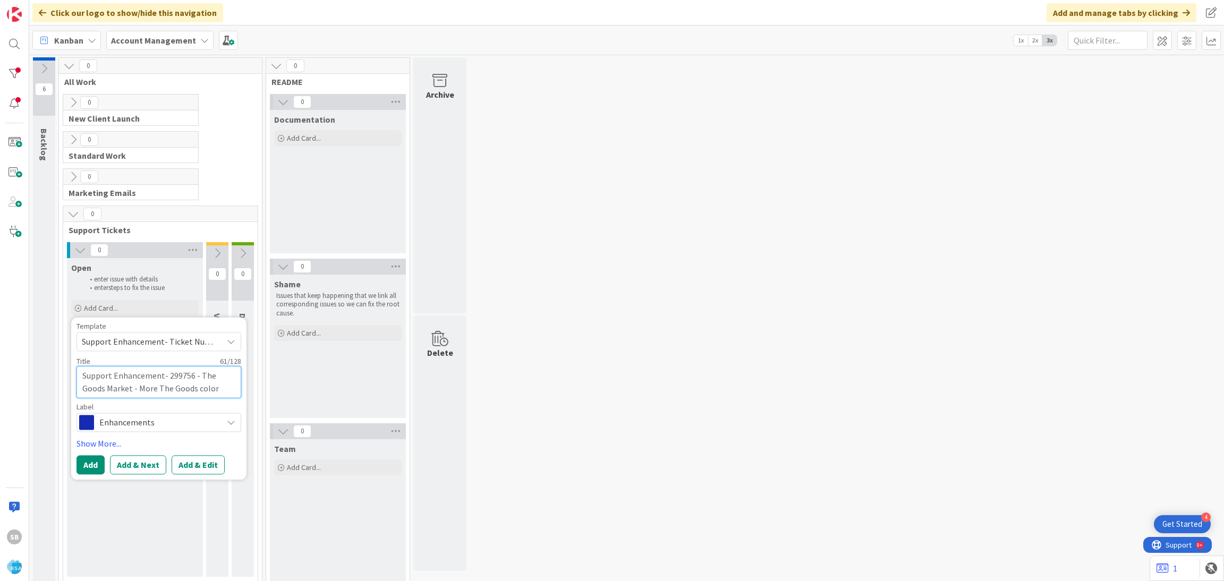
drag, startPoint x: 168, startPoint y: 371, endPoint x: 202, endPoint y: 386, distance: 36.9
click at [202, 386] on textarea "Support Enhancement- Ticket Number- Client Name- Product Name" at bounding box center [159, 382] width 165 height 32
paste textarea "299724"
type textarea "Support Enhancement- 299724"
type textarea "x"
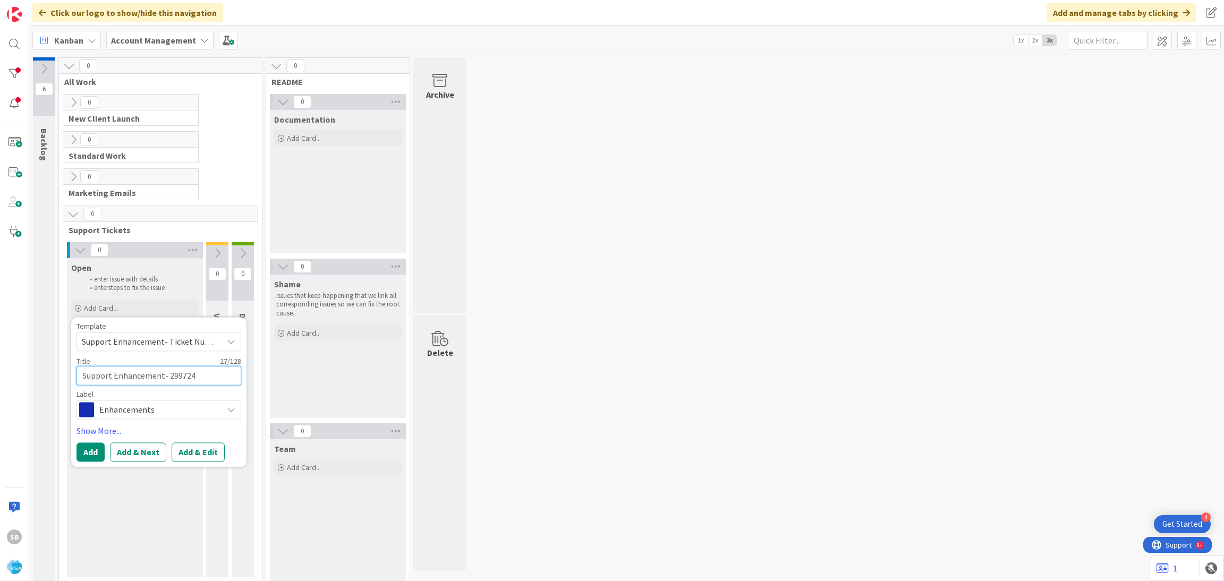
type textarea "Support Enhancement- 299724"
type textarea "x"
type textarea "Support Enhancement- 299724 -"
type textarea "x"
type textarea "Support Enhancement- 299724 -"
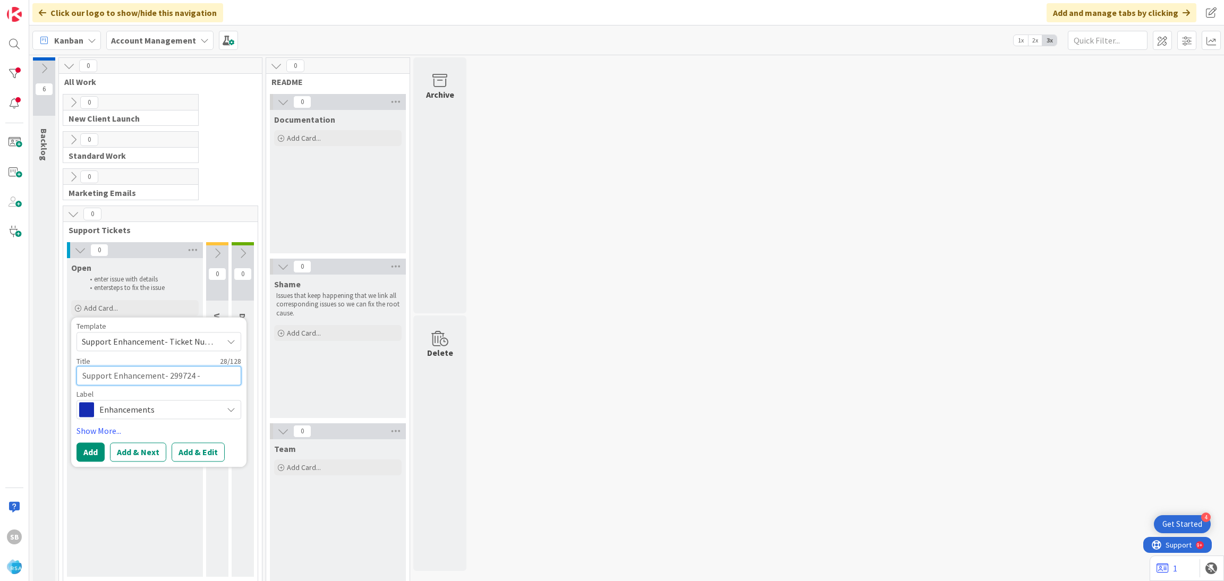
type textarea "x"
paste textarea "Corner Market"
type textarea "Support Enhancement- 299724 - Corner Market"
type textarea "x"
type textarea "Support Enhancement- 299724 - Corner Market"
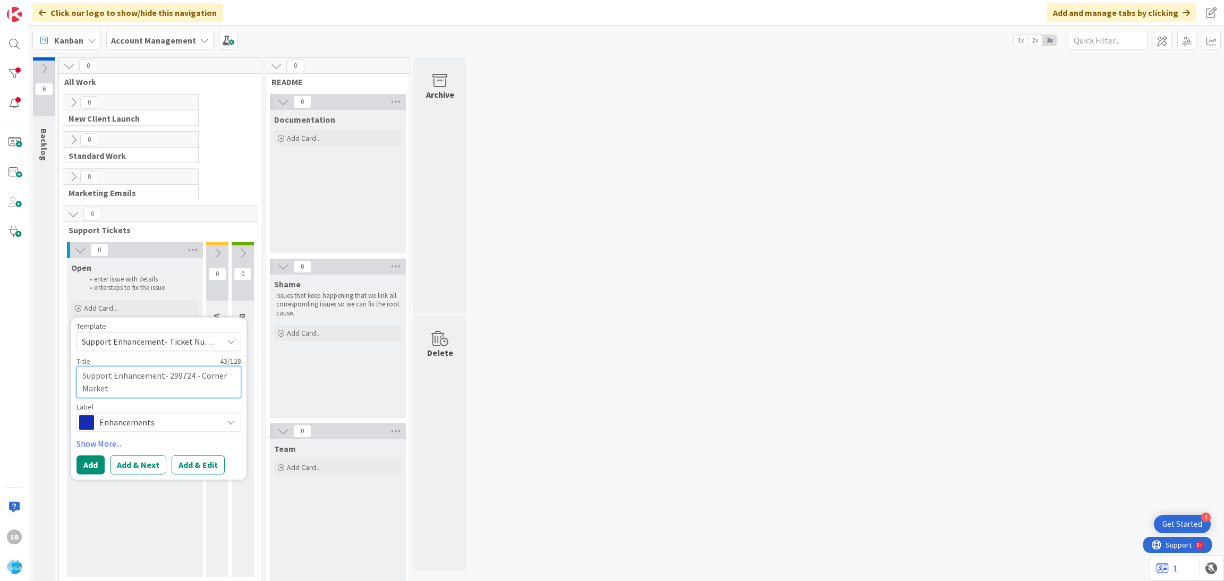
type textarea "x"
type textarea "Support Enhancement- 299724 - Corner Market -"
type textarea "x"
type textarea "Support Enhancement- 299724 - Corner Market -"
type textarea "x"
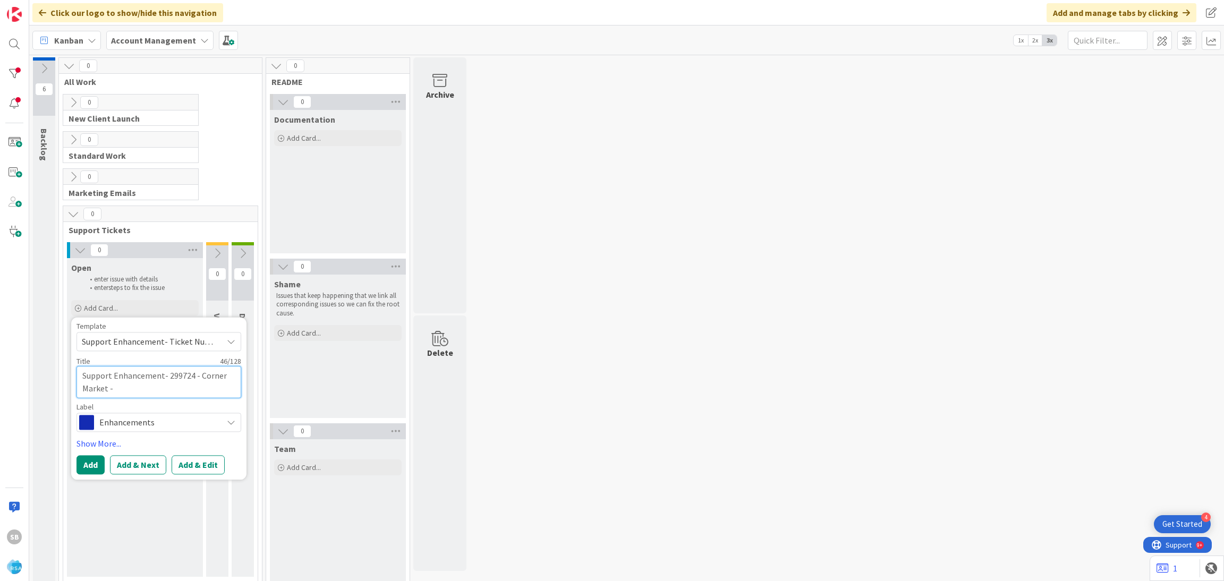
paste textarea "[External Email] [PERSON_NAME] Company - Quick Help Please Issue with Some Auto…"
type textarea "Support Enhancement- 299724 - Corner Market - [External Email] [PERSON_NAME] Co…"
type textarea "x"
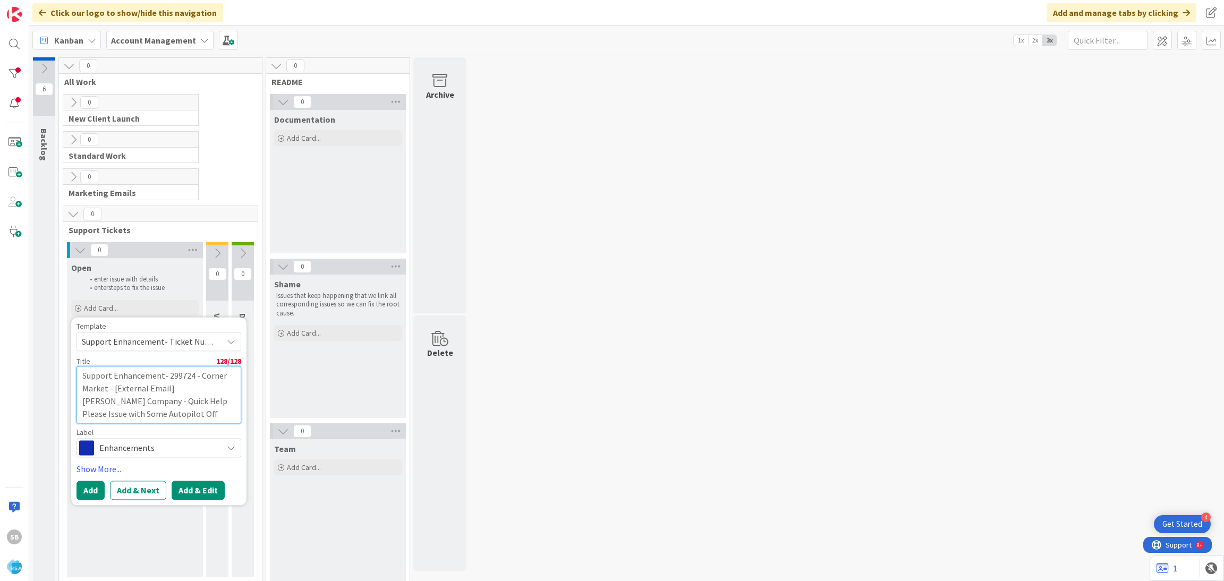
type textarea "Support Enhancement- 299724 - Corner Market - [External Email] [PERSON_NAME] Co…"
click at [201, 494] on button "Add & Edit" at bounding box center [198, 490] width 53 height 19
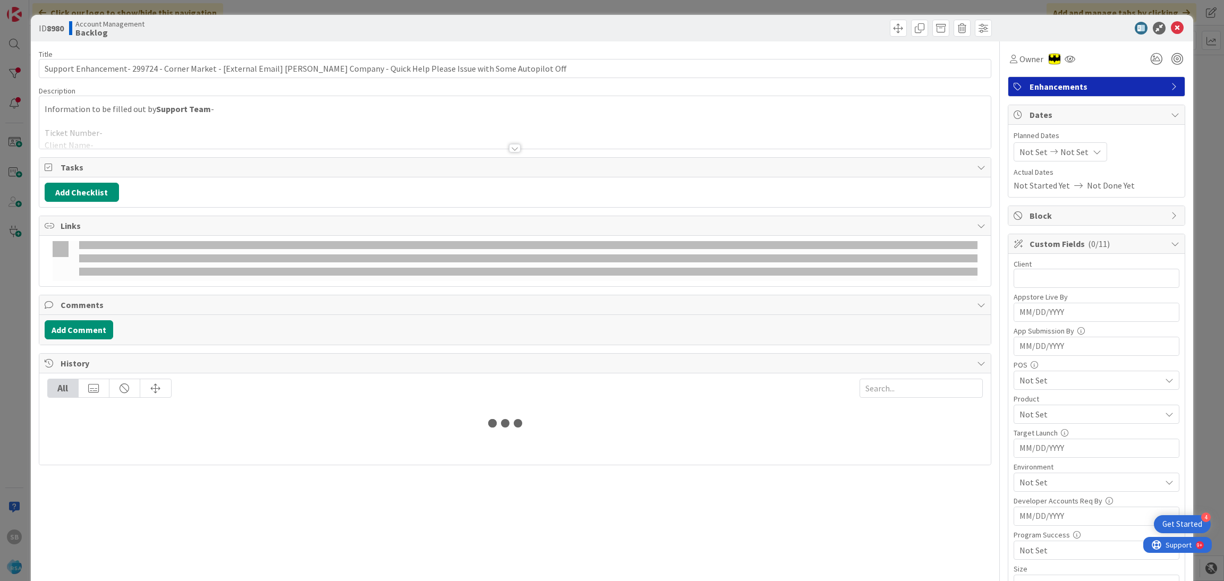
click at [334, 135] on div at bounding box center [515, 135] width 952 height 27
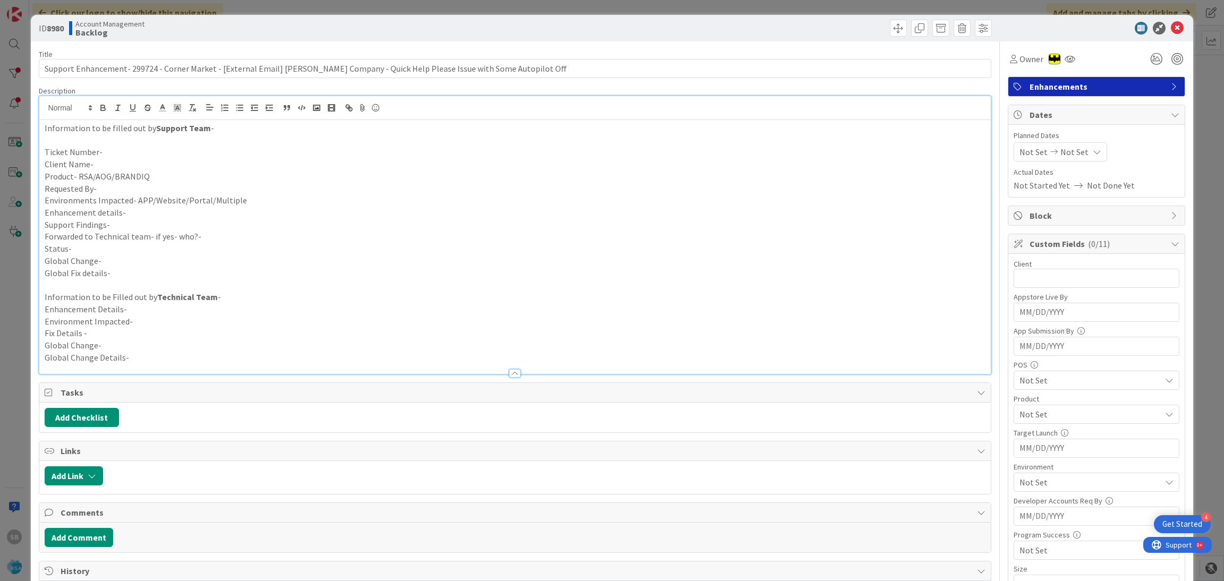
click at [129, 148] on p "Ticket Number-" at bounding box center [515, 152] width 941 height 12
click at [126, 166] on p "Client Name-" at bounding box center [515, 164] width 941 height 12
click at [154, 178] on p "Product- RSA/AOG/BRANDIQ" at bounding box center [515, 177] width 941 height 12
click at [140, 185] on p "Requested By-" at bounding box center [515, 189] width 941 height 12
click at [234, 202] on p "Environments Impacted- APP/Website/Portal/Multiple" at bounding box center [515, 200] width 941 height 12
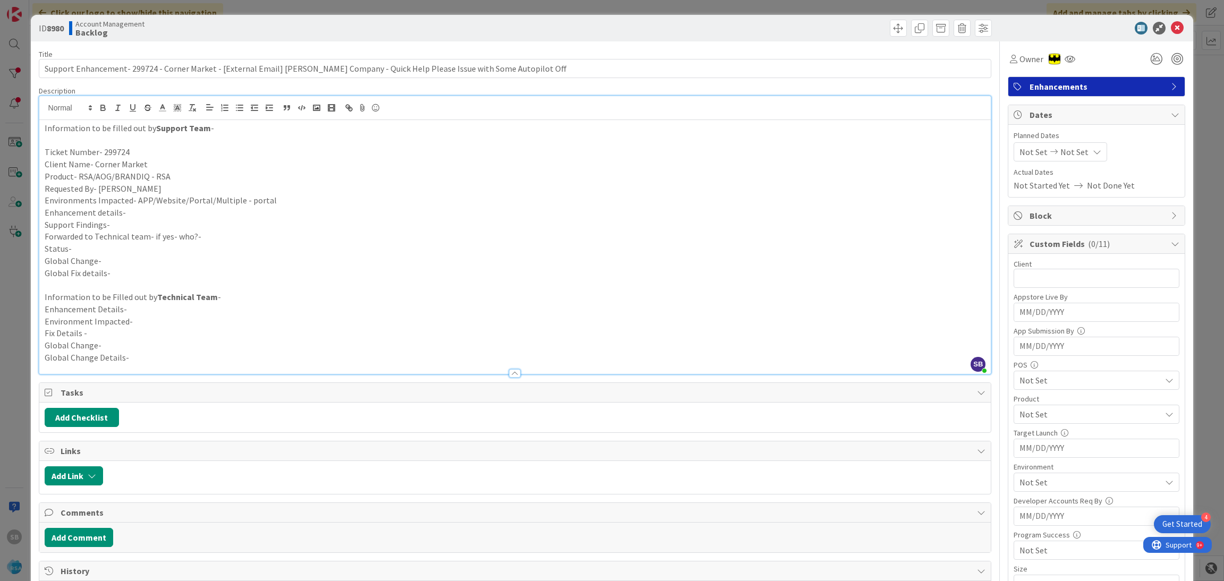
click at [247, 201] on p "Environments Impacted- APP/Website/Portal/Multiple - portal" at bounding box center [515, 200] width 941 height 12
click at [145, 214] on p "Enhancement details-" at bounding box center [515, 213] width 941 height 12
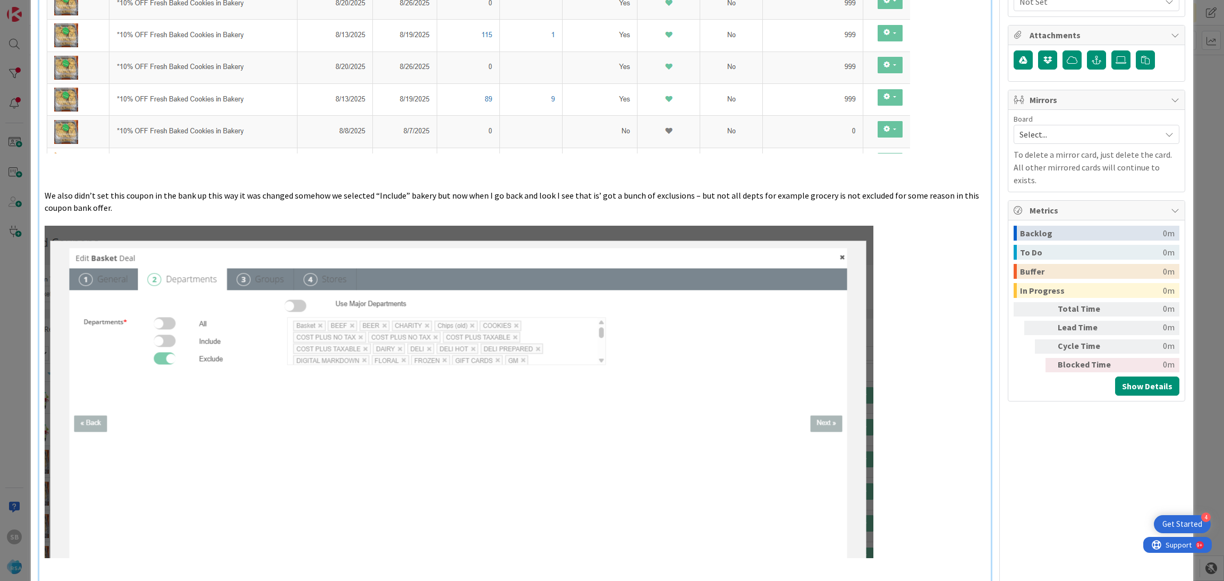
scroll to position [1077, 0]
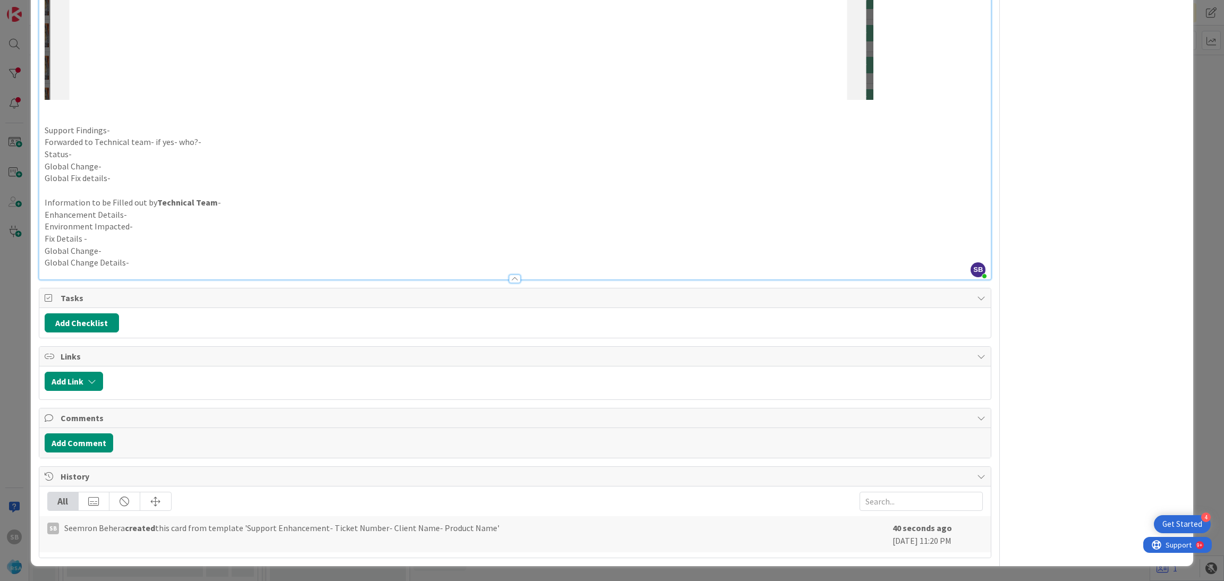
click at [135, 130] on p "Support Findings-" at bounding box center [515, 130] width 941 height 12
click at [236, 148] on p "Status-" at bounding box center [515, 154] width 941 height 12
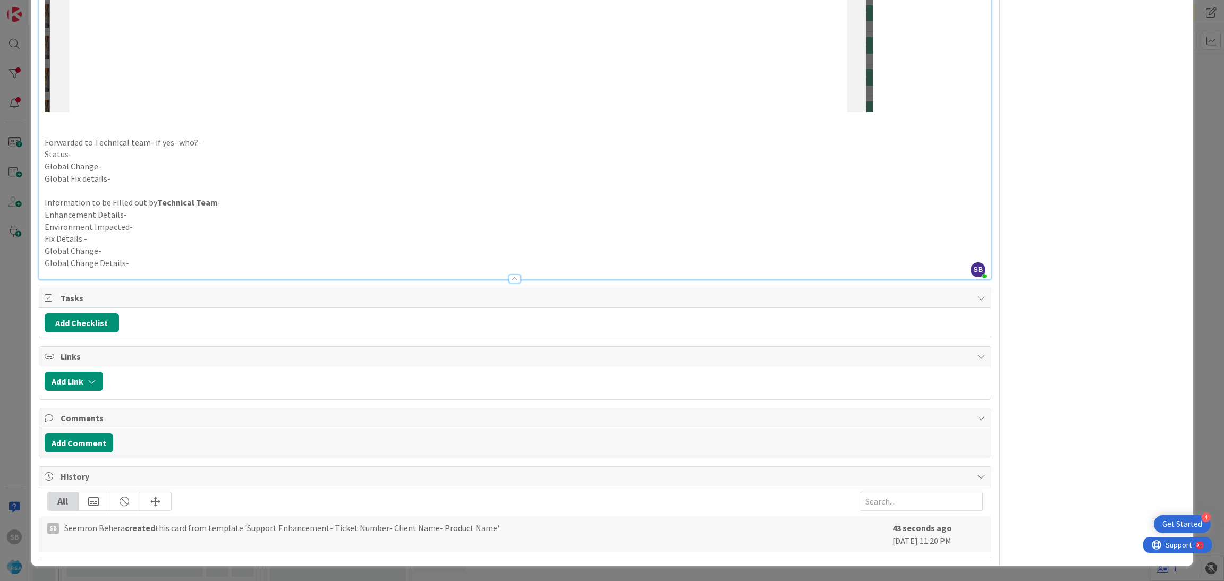
click at [209, 137] on p "Forwarded to Technical team- if yes- who?-" at bounding box center [515, 143] width 941 height 12
click at [208, 137] on p "Forwarded to Technical team- if yes- who?- ANil" at bounding box center [515, 143] width 941 height 12
click at [181, 154] on p "Status-" at bounding box center [515, 154] width 941 height 12
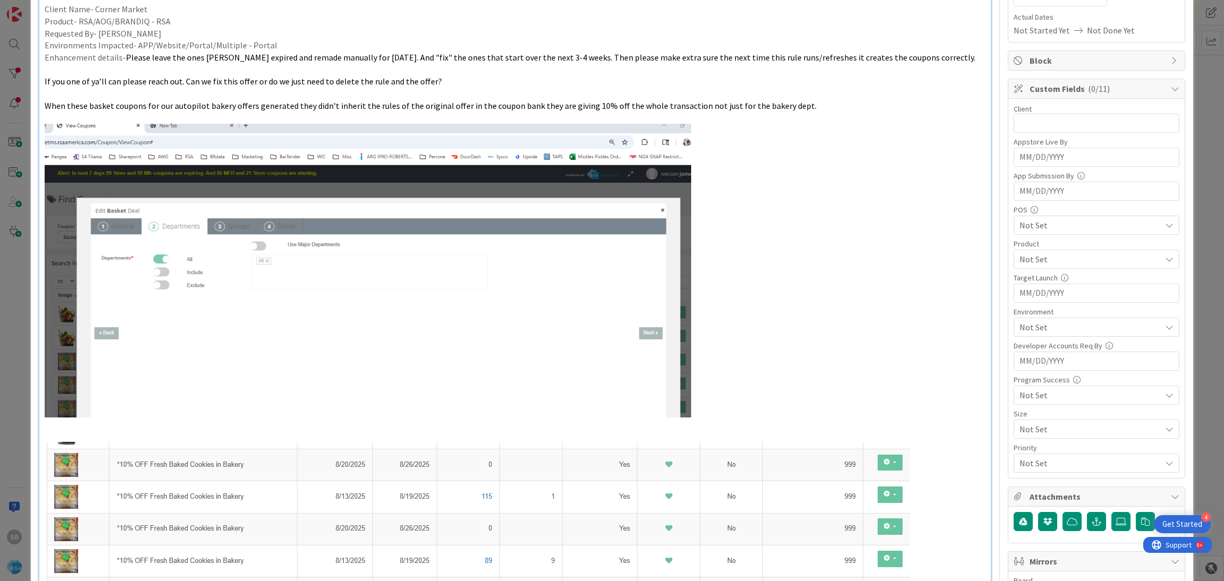
scroll to position [21, 0]
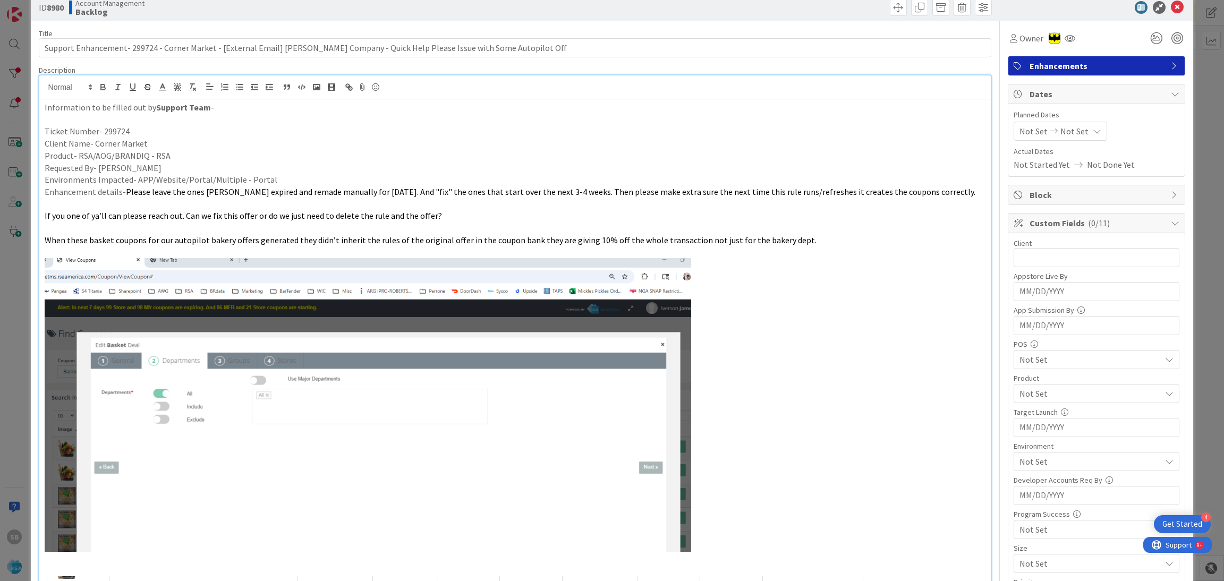
click at [1028, 137] on span "Not Set" at bounding box center [1034, 131] width 28 height 13
click at [1047, 227] on td "4" at bounding box center [1057, 224] width 21 height 20
type input "[DATE]"
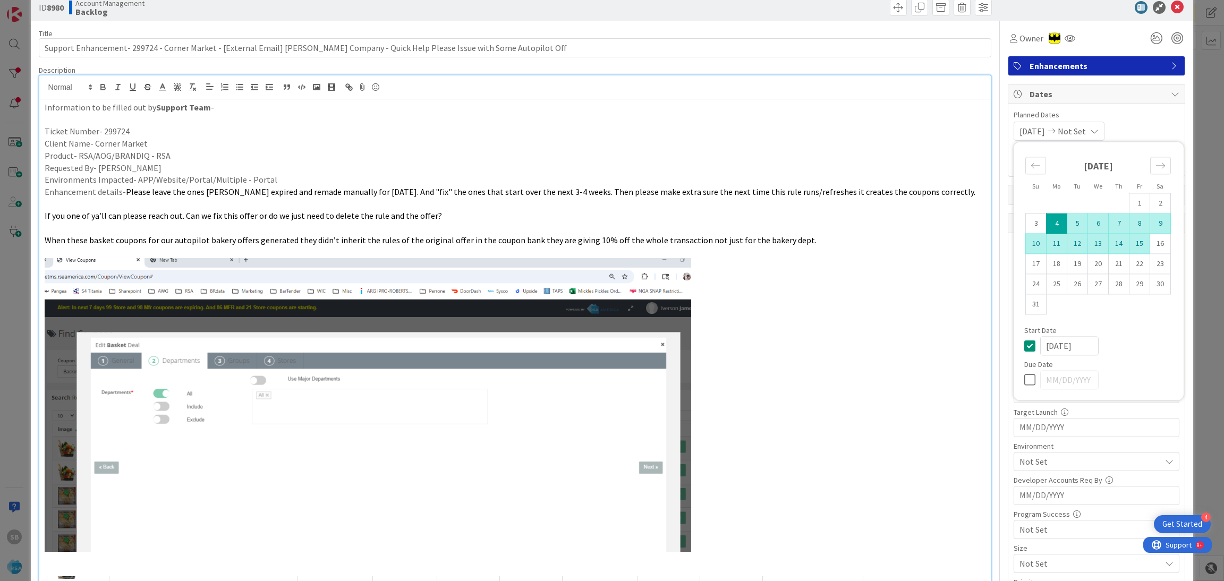
click at [1130, 247] on td "15" at bounding box center [1140, 244] width 21 height 20
type input "[DATE]"
click at [1148, 138] on div "[DATE] [DATE] Su Mo Tu We Th Fr Sa [DATE] 1 2 3 4 5 6 7 8 9 10 11 12 13 14 15 1…" at bounding box center [1097, 131] width 166 height 19
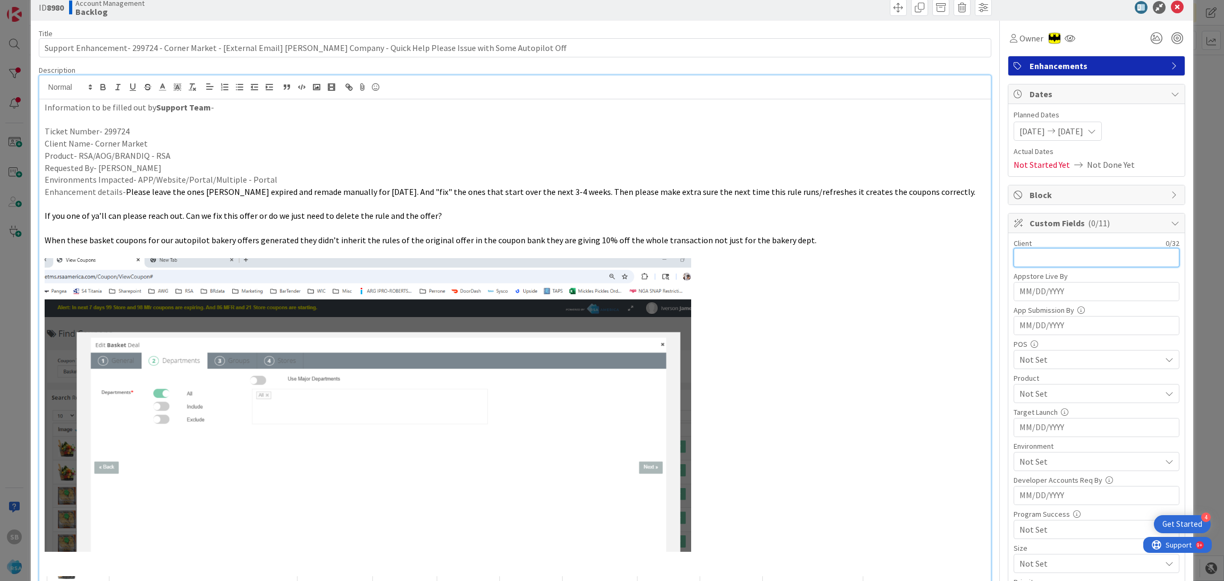
click at [1049, 249] on input "text" at bounding box center [1097, 257] width 166 height 19
type input "Corner Market"
click at [1017, 405] on div "Client 13 / 32 Corner Market Appstore Live By Navigate forward to interact with…" at bounding box center [1097, 423] width 166 height 369
click at [1020, 392] on span "Not Set" at bounding box center [1090, 393] width 141 height 13
click at [1029, 425] on span "RSA" at bounding box center [1036, 419] width 14 height 16
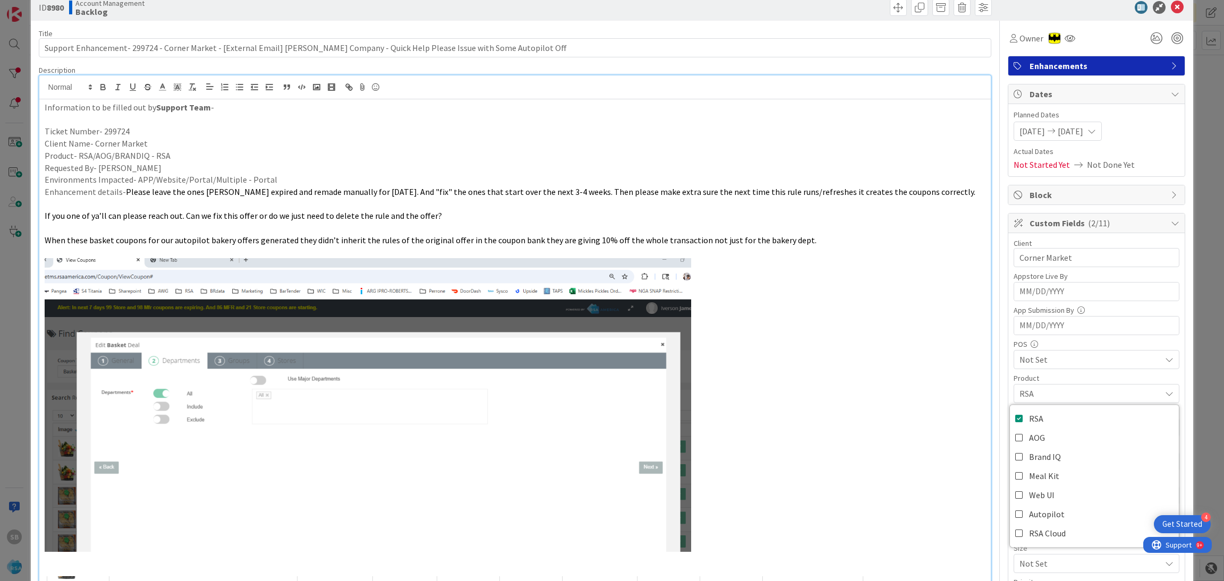
scroll to position [177, 0]
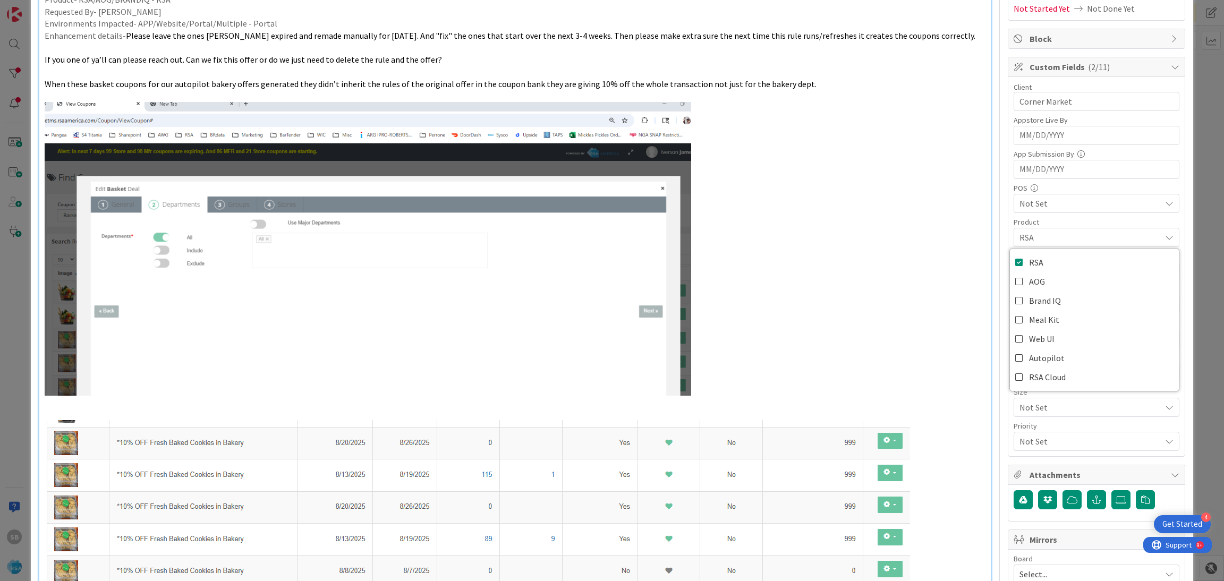
click at [1034, 236] on span "RSA" at bounding box center [1090, 237] width 141 height 13
click at [1023, 307] on span "Not Set" at bounding box center [1090, 305] width 141 height 13
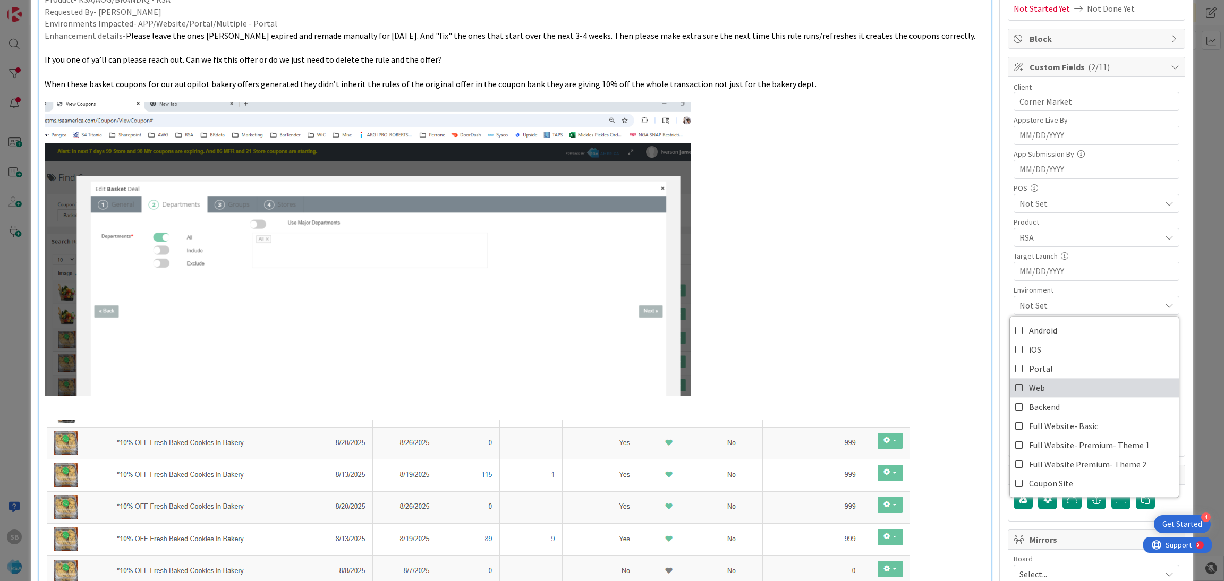
click at [1029, 379] on link "Web" at bounding box center [1094, 387] width 169 height 19
click at [1029, 387] on span "Web" at bounding box center [1037, 388] width 16 height 16
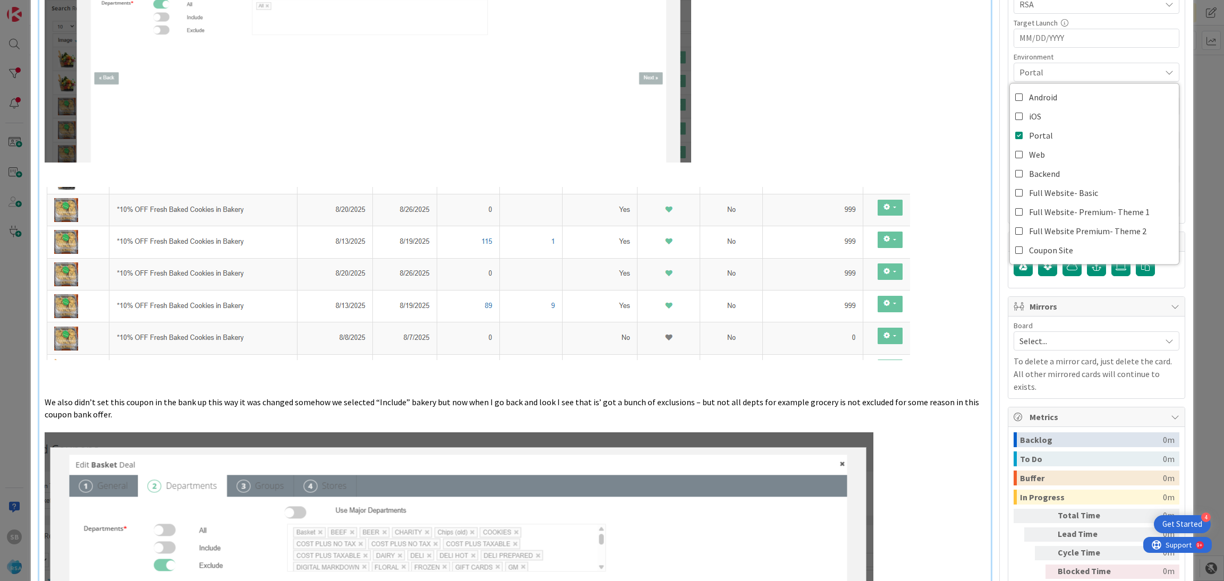
scroll to position [411, 0]
click at [1082, 334] on div "Select..." at bounding box center [1097, 340] width 166 height 19
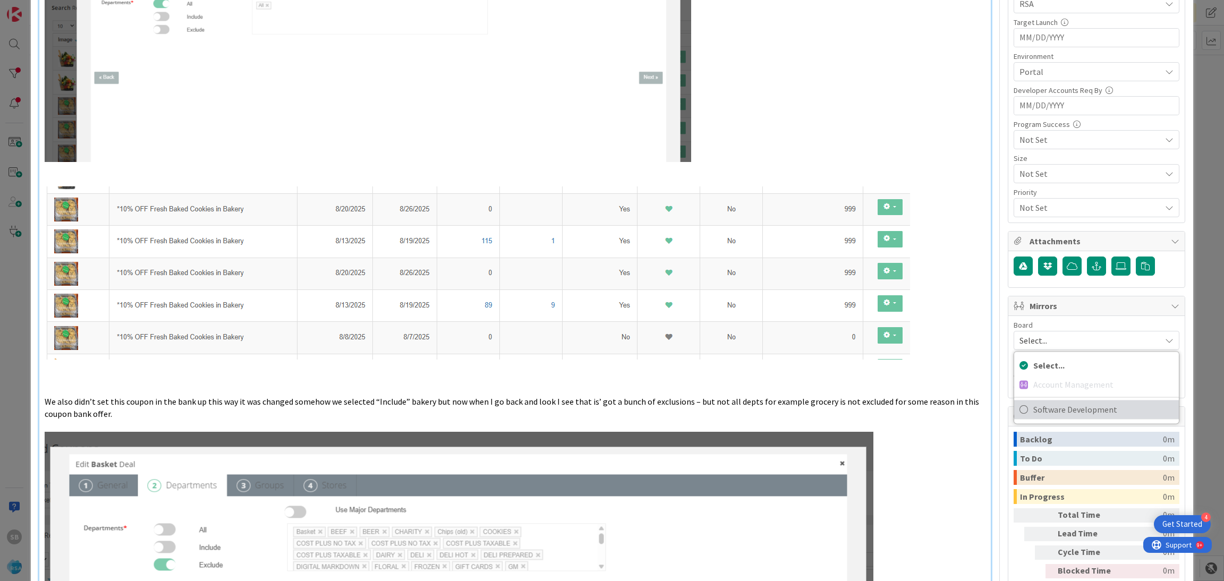
click at [1038, 417] on span "Software Development" at bounding box center [1103, 410] width 140 height 16
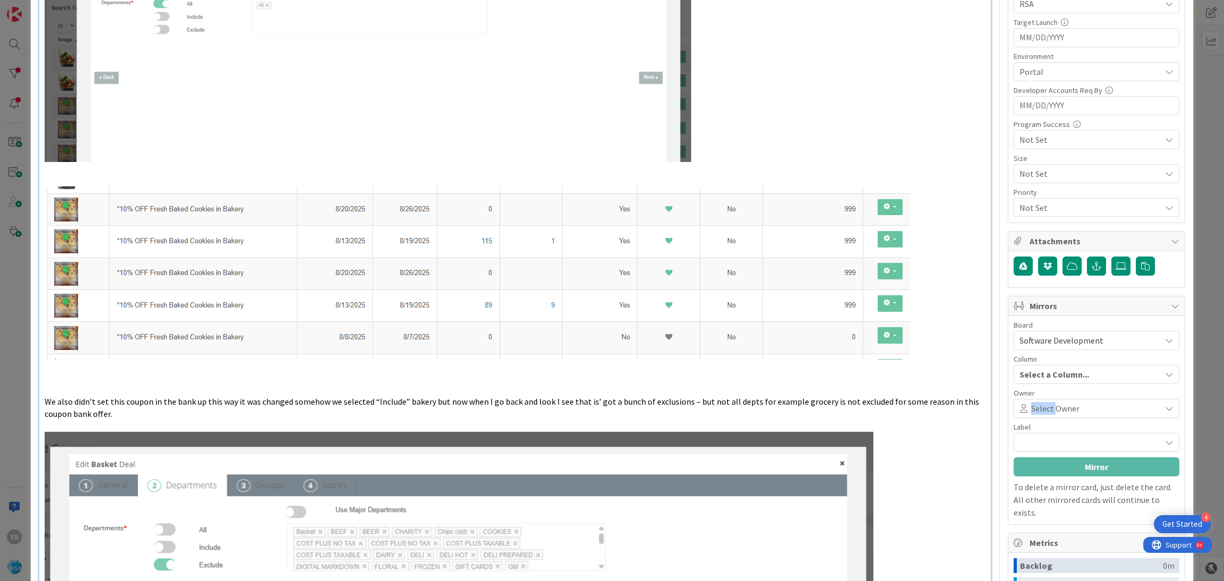
click at [1038, 417] on div "Select Owner" at bounding box center [1097, 408] width 166 height 19
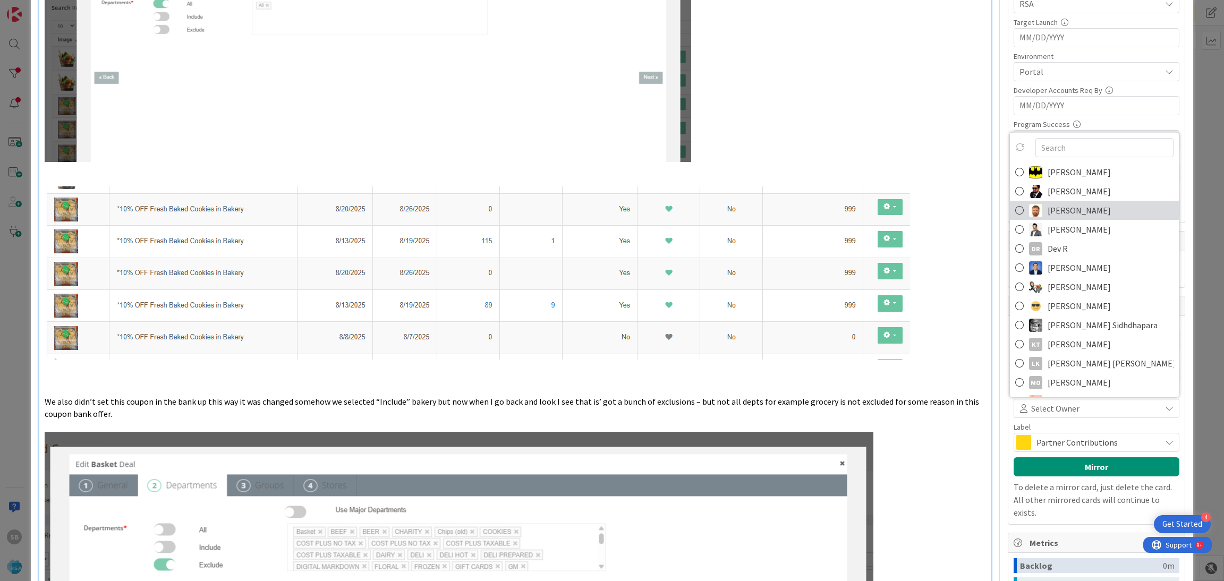
click at [1073, 211] on span "[PERSON_NAME]" at bounding box center [1079, 210] width 63 height 16
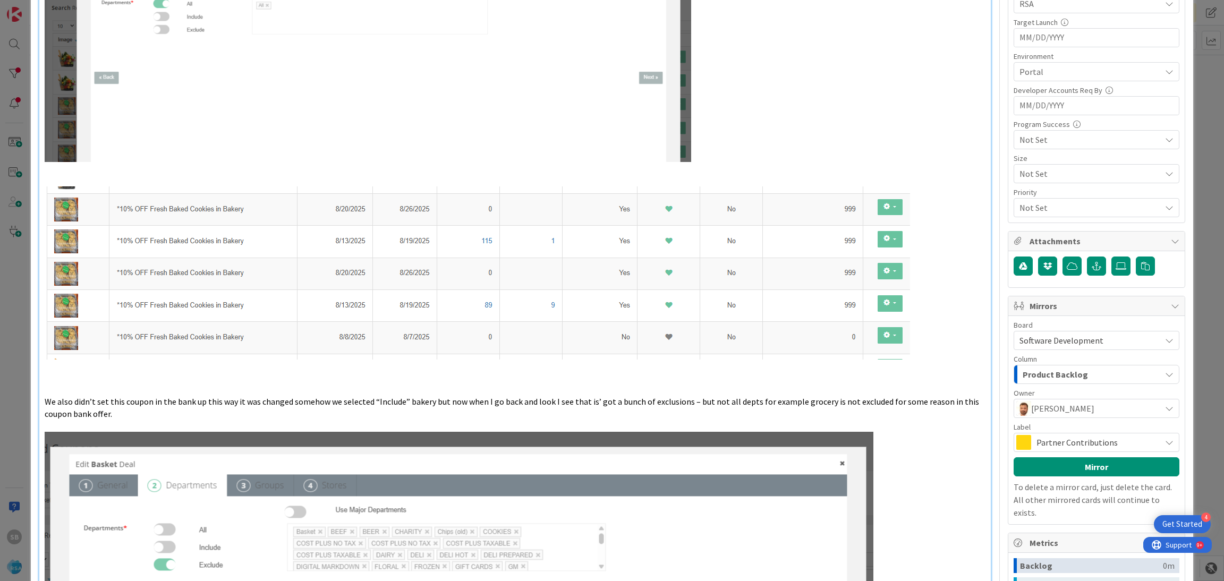
click at [1048, 437] on span "Partner Contributions" at bounding box center [1096, 442] width 119 height 15
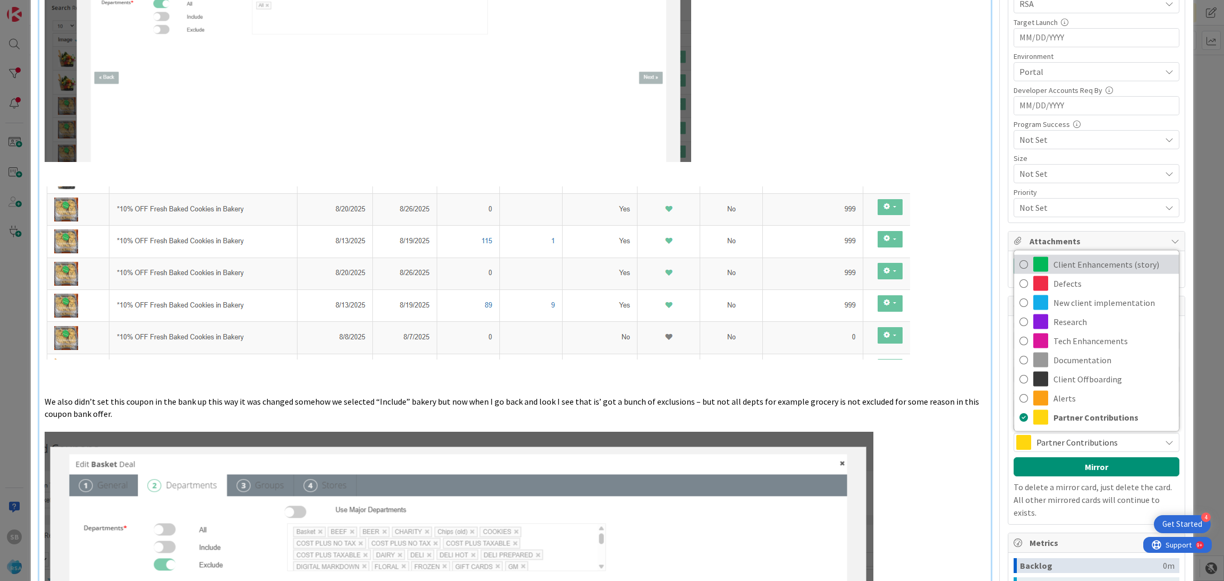
click at [1092, 272] on span "Client Enhancements (story)" at bounding box center [1114, 265] width 120 height 16
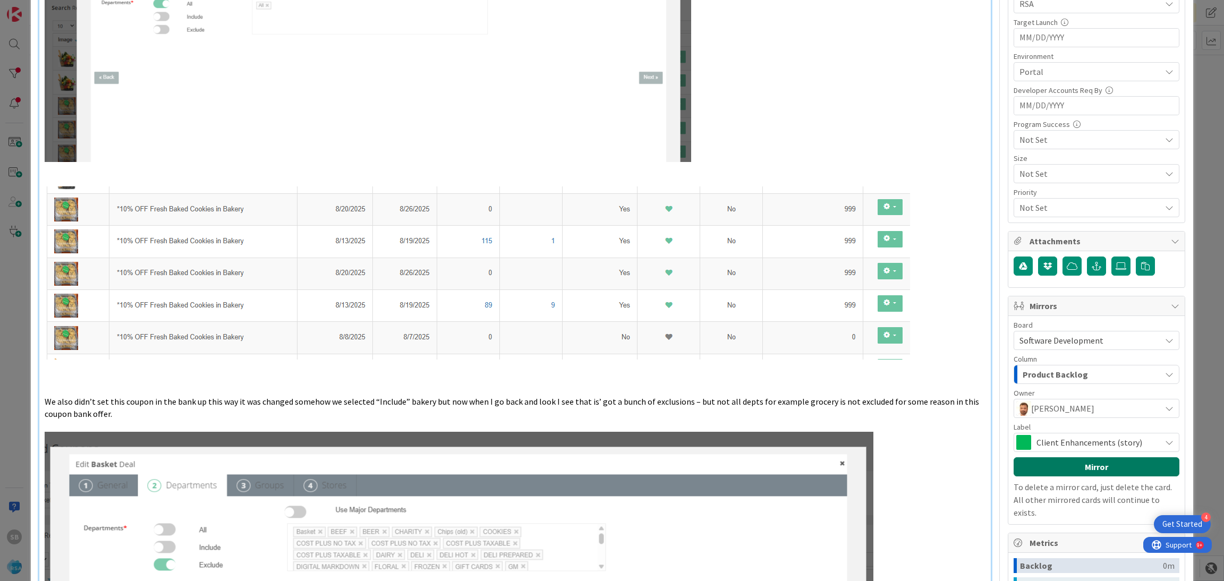
click at [1077, 463] on button "Mirror" at bounding box center [1097, 466] width 166 height 19
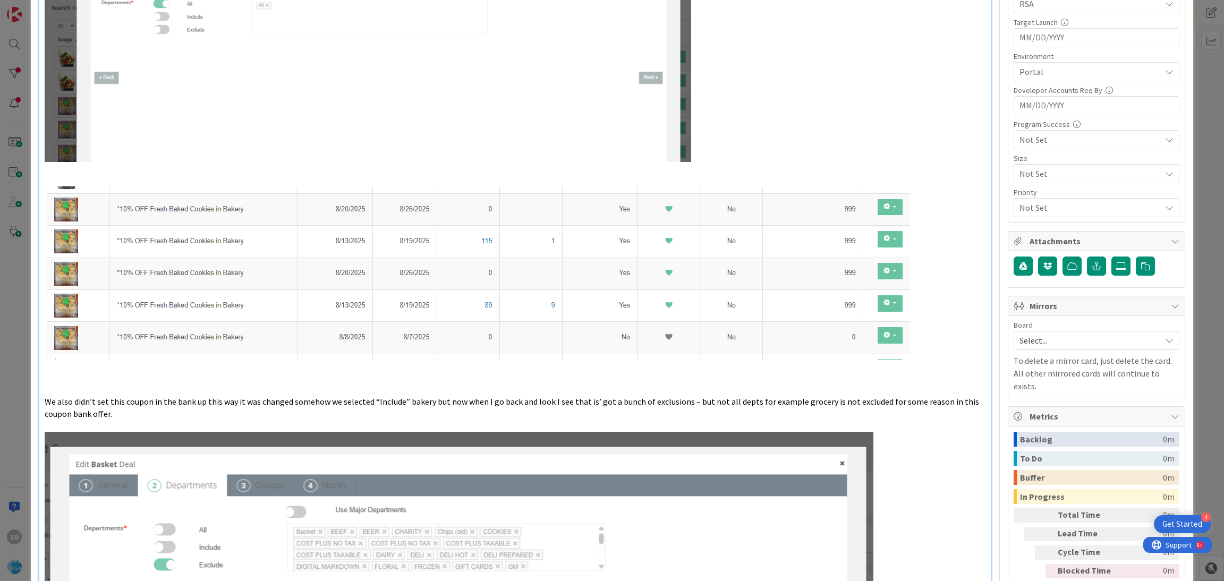
scroll to position [0, 0]
